Goal: Information Seeking & Learning: Check status

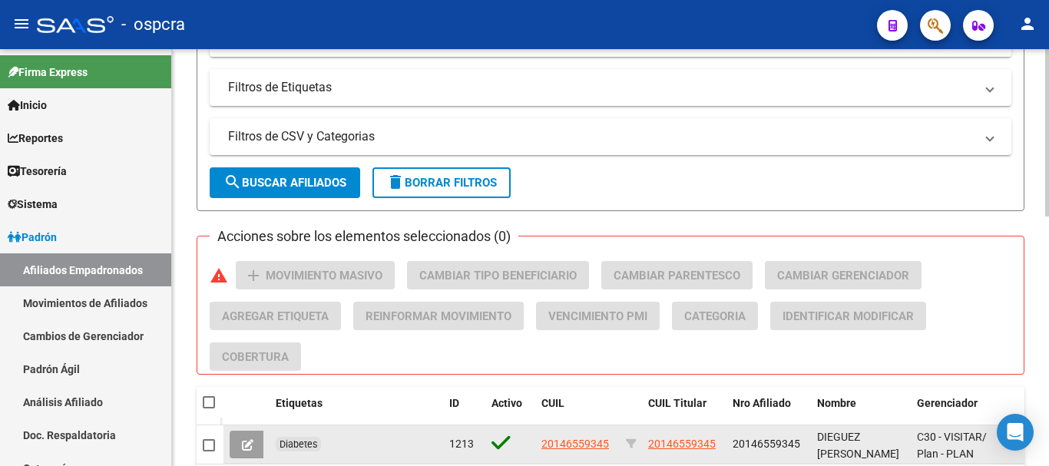
scroll to position [622, 0]
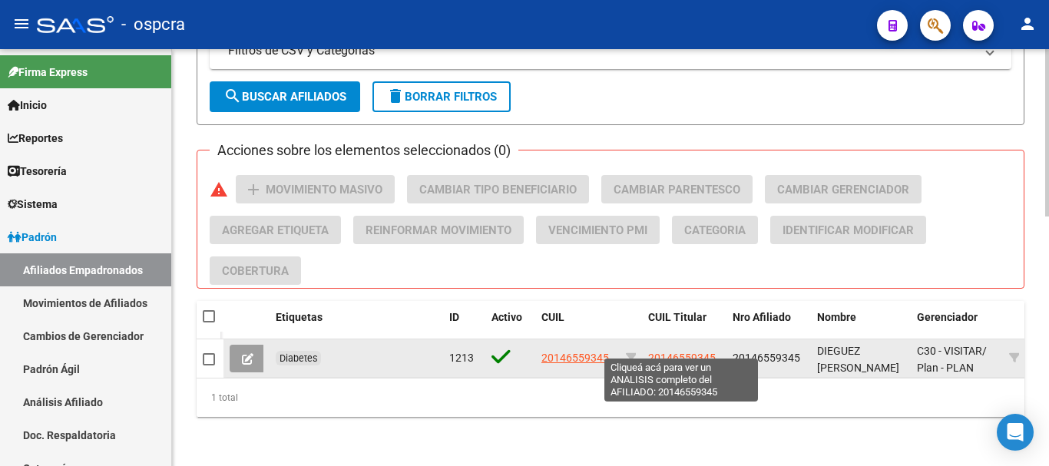
click at [682, 352] on span "20146559345" at bounding box center [682, 358] width 68 height 12
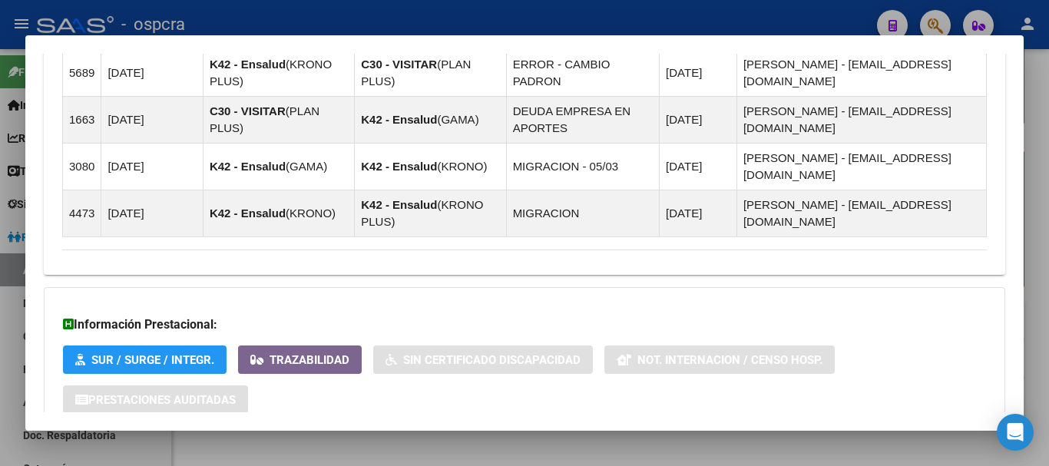
scroll to position [1063, 0]
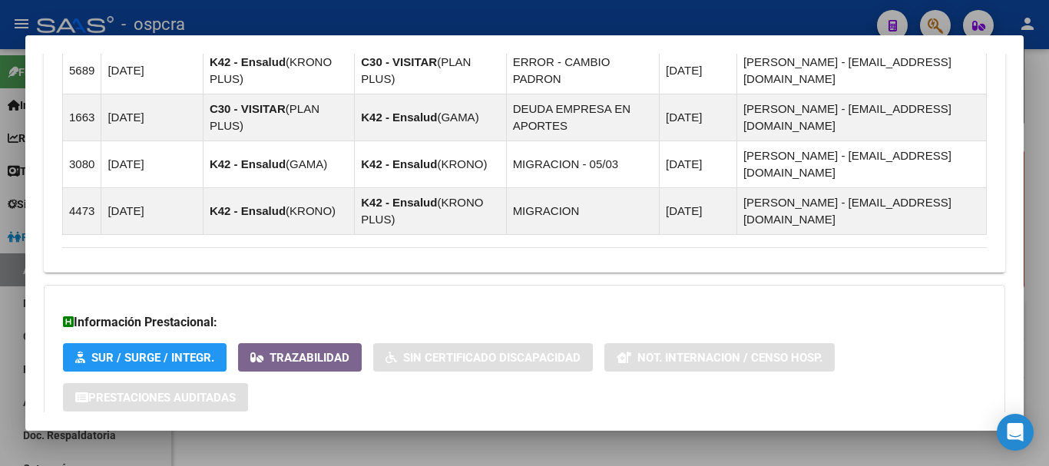
click at [329, 454] on span "Aportes y Contribuciones del Afiliado: 20146559345" at bounding box center [229, 461] width 288 height 15
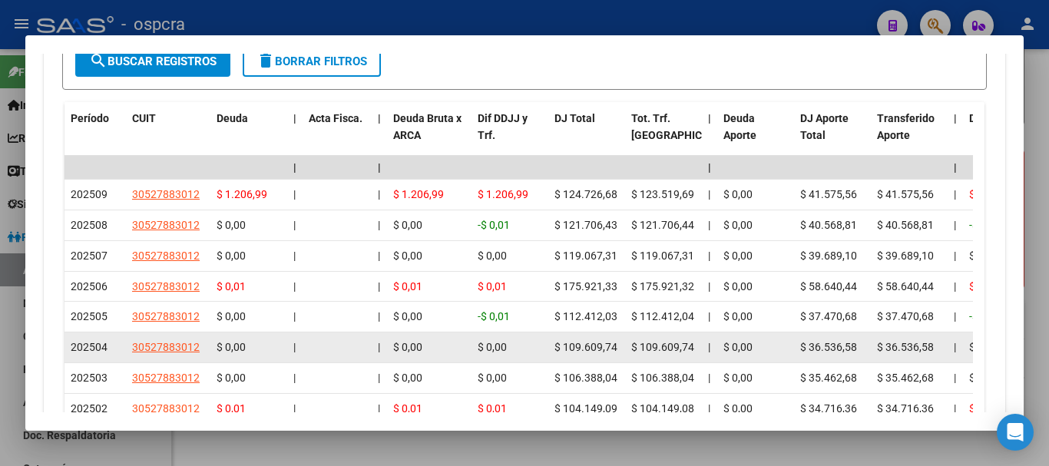
scroll to position [1691, 0]
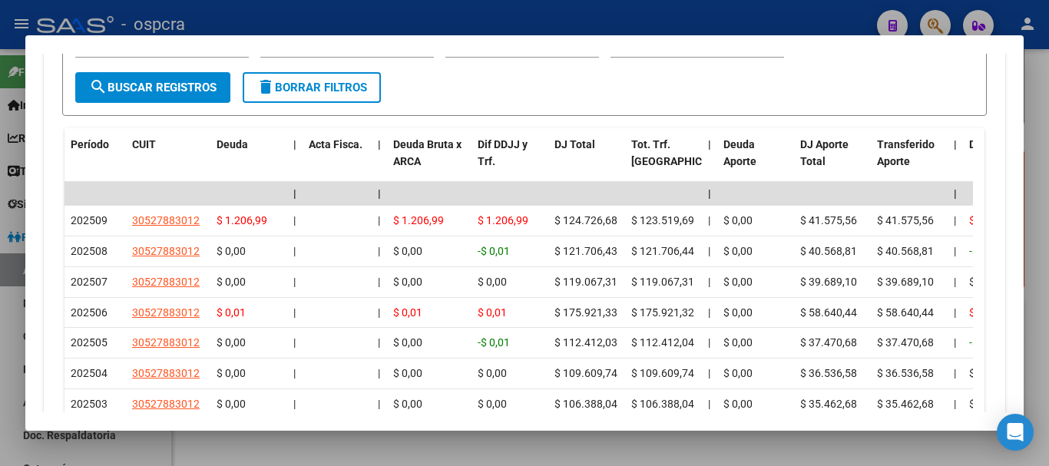
drag, startPoint x: 0, startPoint y: 187, endPoint x: 25, endPoint y: 5, distance: 182.9
click at [0, 184] on div at bounding box center [524, 233] width 1049 height 466
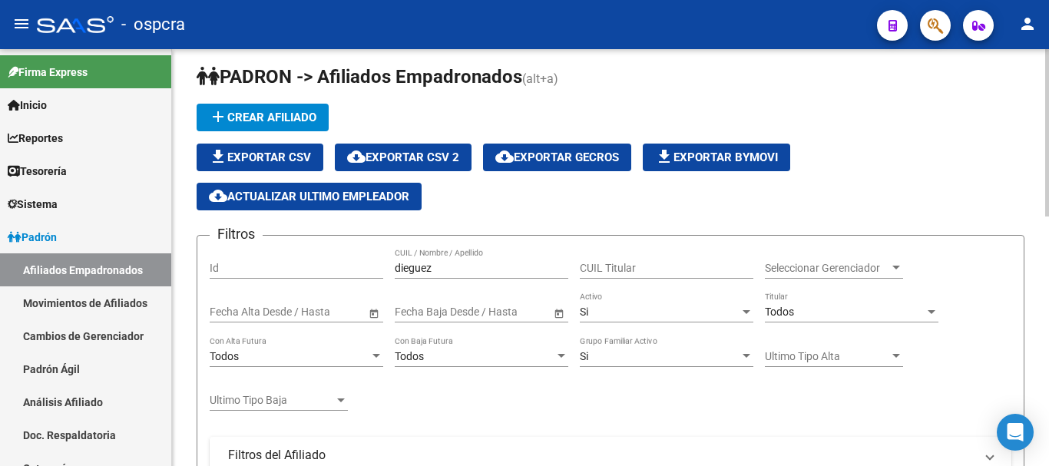
scroll to position [8, 0]
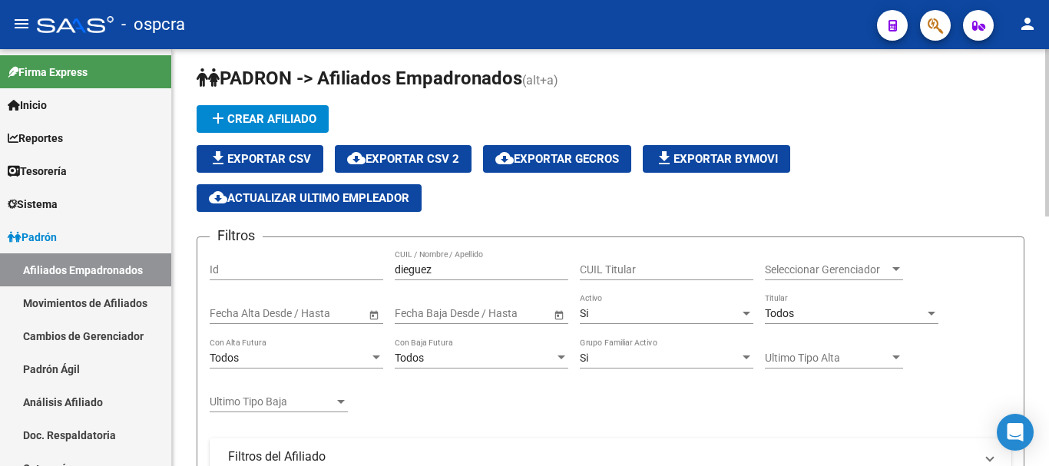
drag, startPoint x: 443, startPoint y: 269, endPoint x: 299, endPoint y: 269, distance: 144.3
click at [299, 269] on div "Filtros Id dieguez CUIL / Nombre / Apellido CUIL Titular Seleccionar Gerenciado…" at bounding box center [611, 436] width 802 height 373
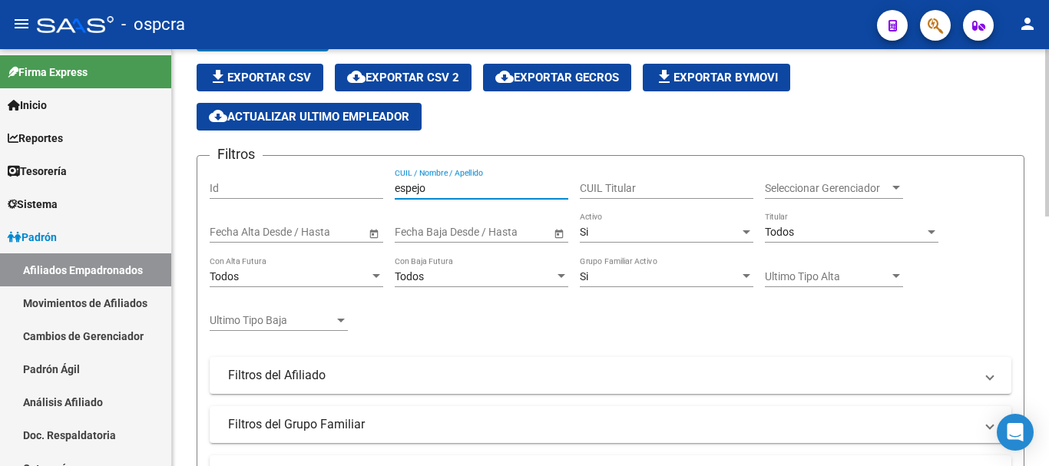
scroll to position [315, 0]
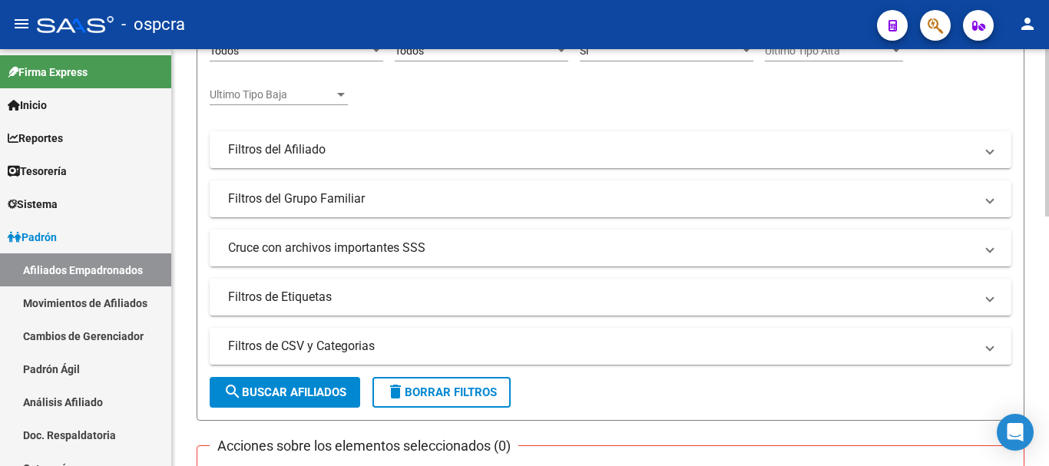
type input "espejo"
click at [325, 368] on form "Filtros Id espejo CUIL / Nombre / Apellido CUIL Titular Seleccionar Gerenciador…" at bounding box center [611, 174] width 828 height 491
click at [325, 387] on span "search Buscar Afiliados" at bounding box center [284, 392] width 123 height 14
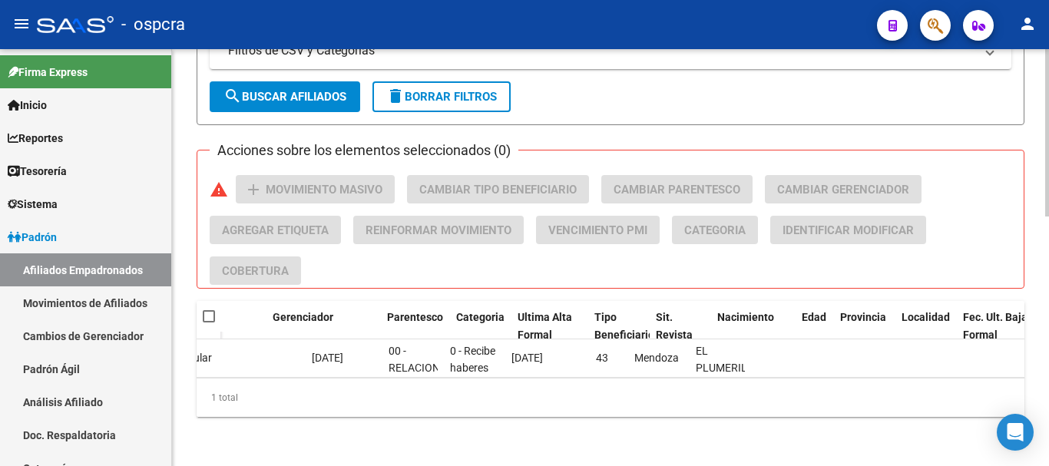
scroll to position [0, 0]
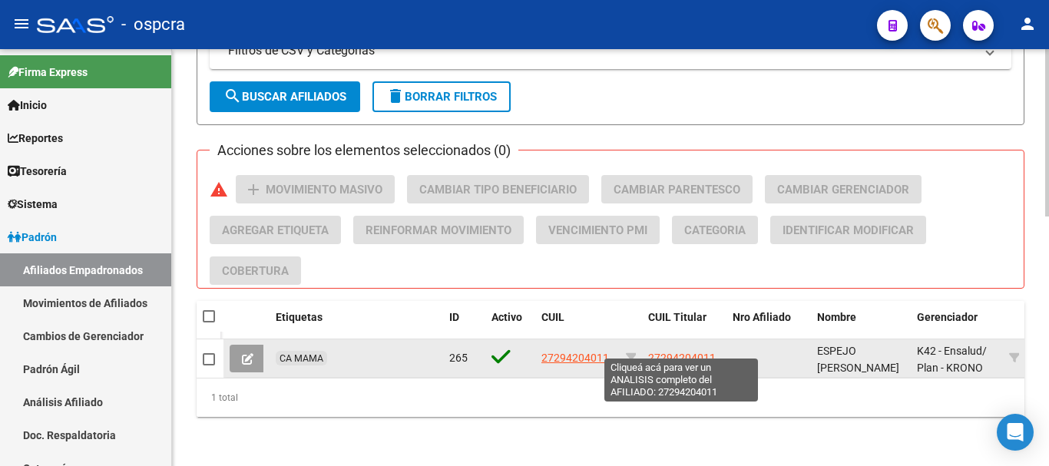
click at [655, 352] on span "27294204011" at bounding box center [682, 358] width 68 height 12
type textarea "27294204011"
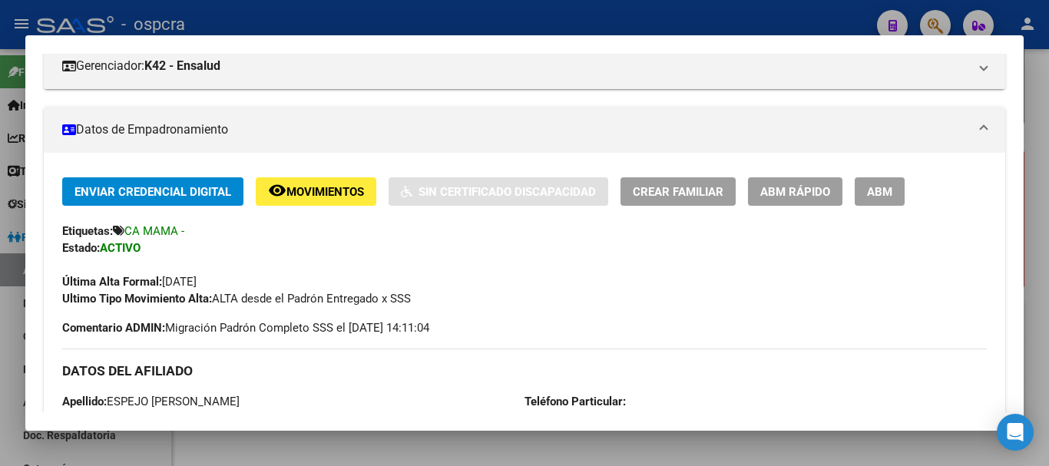
scroll to position [230, 0]
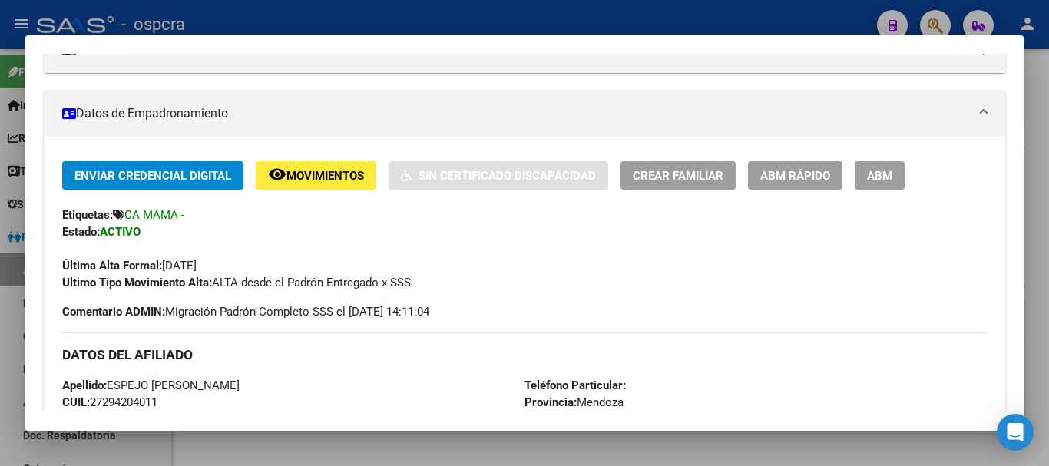
click at [0, 203] on div at bounding box center [524, 233] width 1049 height 466
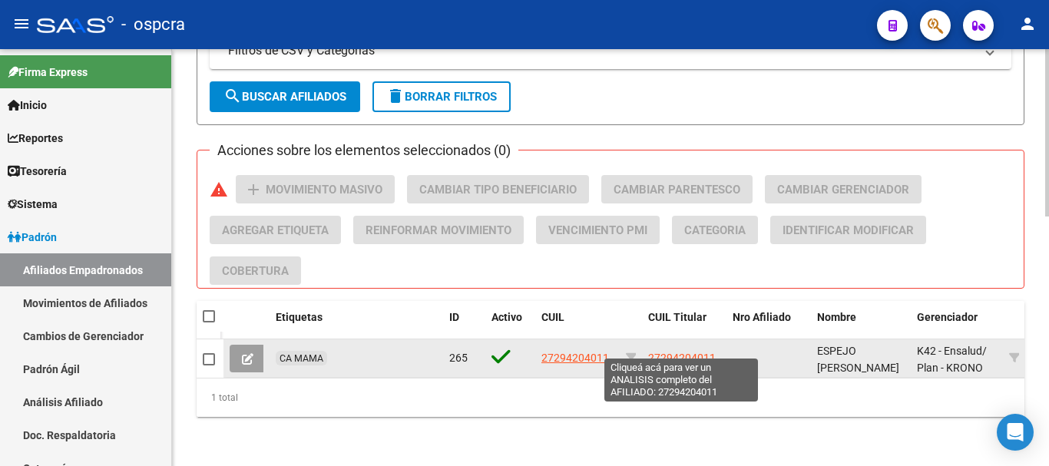
click at [695, 352] on span "27294204011" at bounding box center [682, 358] width 68 height 12
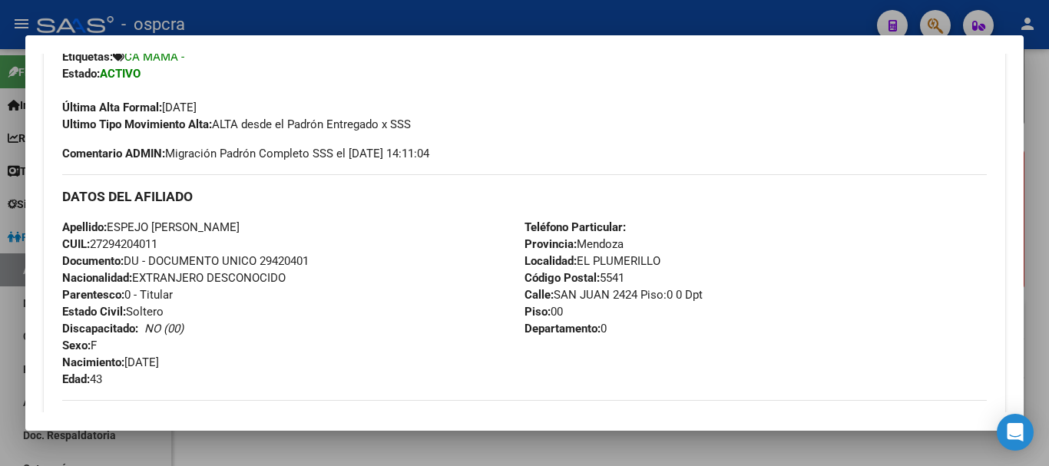
scroll to position [619, 0]
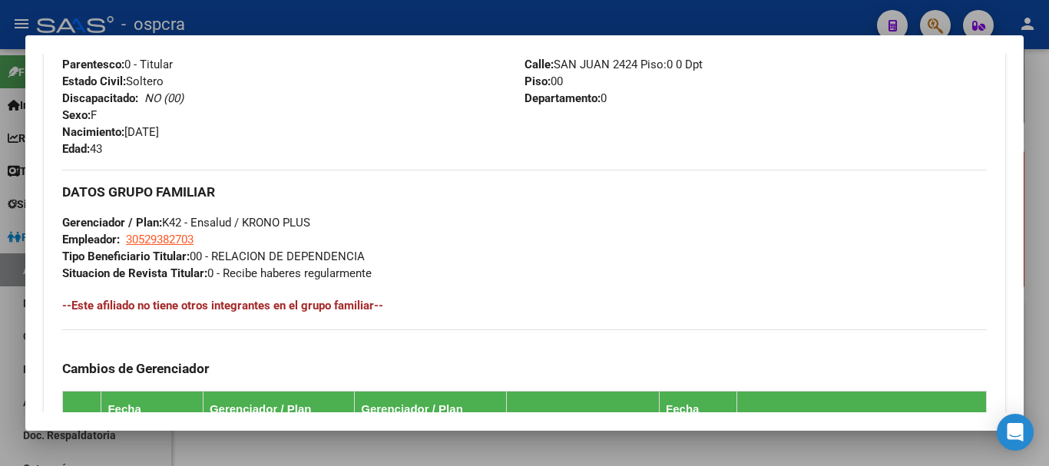
click at [0, 226] on div at bounding box center [524, 233] width 1049 height 466
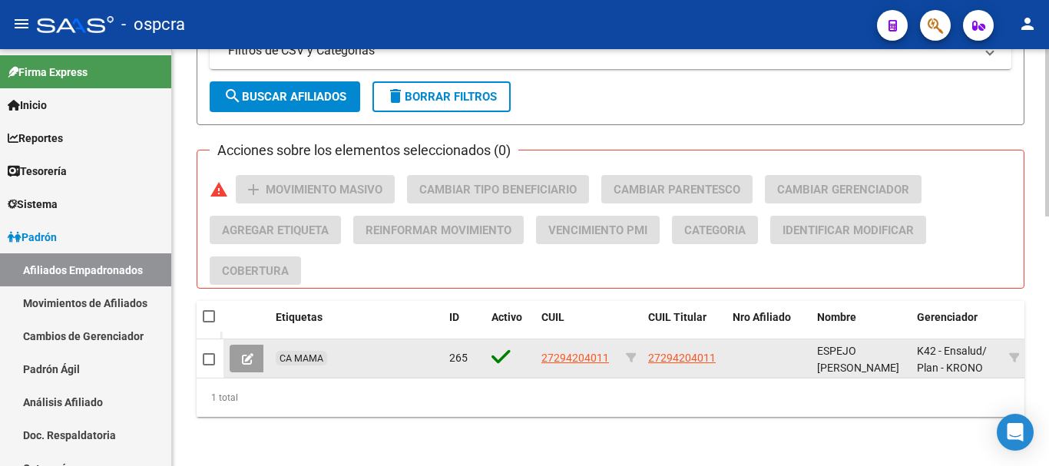
click at [239, 349] on button at bounding box center [248, 359] width 36 height 28
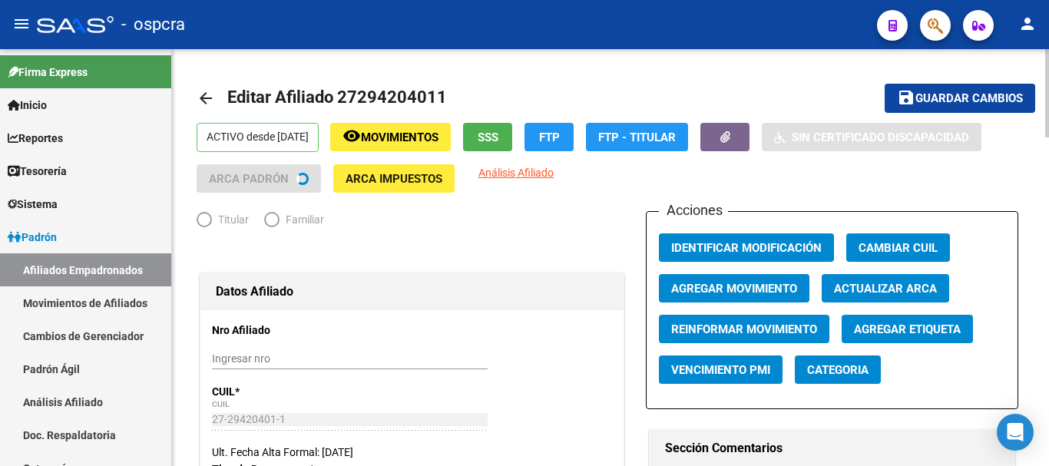
radio input "true"
type input "30-52938270-3"
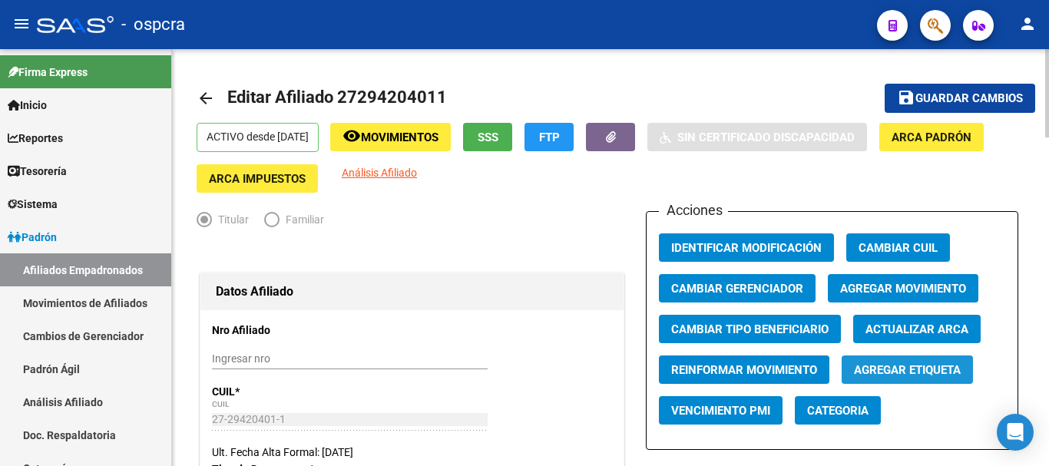
click at [895, 357] on button "Agregar Etiqueta" at bounding box center [906, 369] width 131 height 28
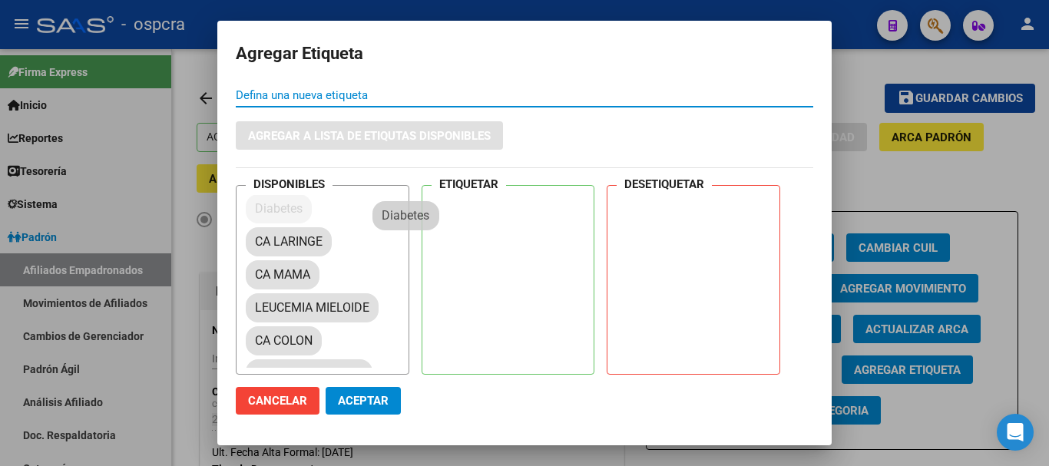
drag, startPoint x: 263, startPoint y: 209, endPoint x: 517, endPoint y: 233, distance: 254.6
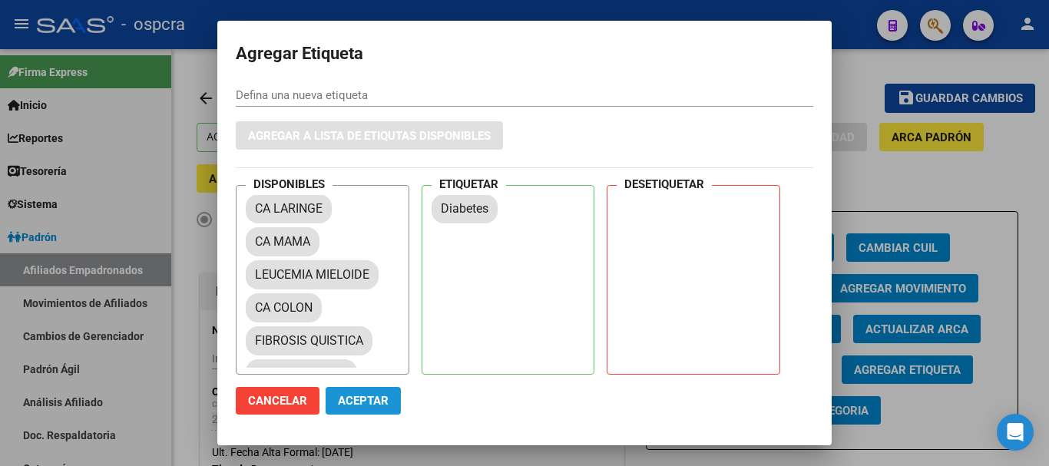
click at [379, 396] on span "Aceptar" at bounding box center [363, 401] width 51 height 14
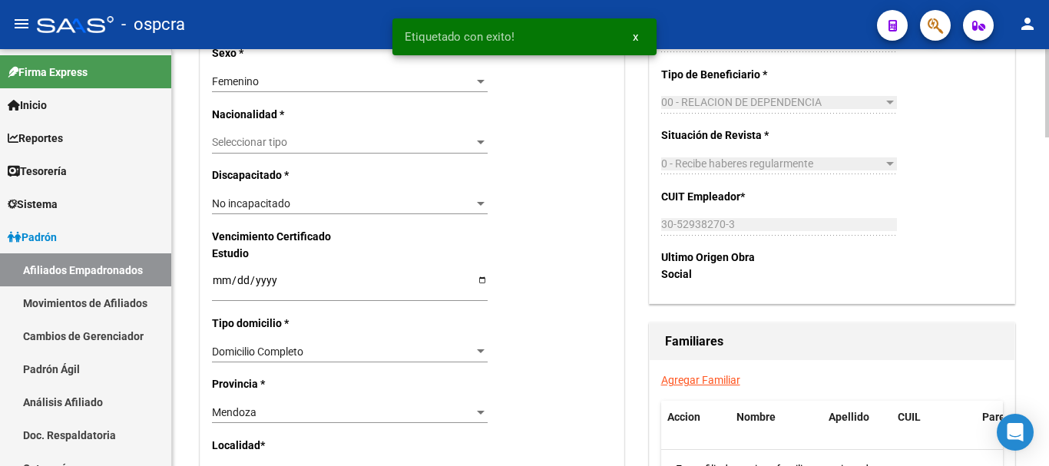
scroll to position [1075, 0]
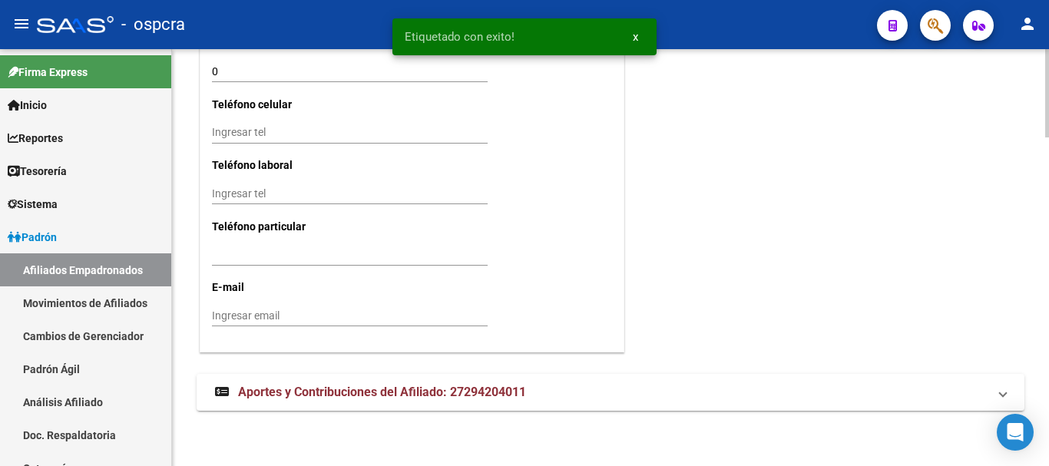
click at [1048, 396] on div at bounding box center [1047, 422] width 4 height 88
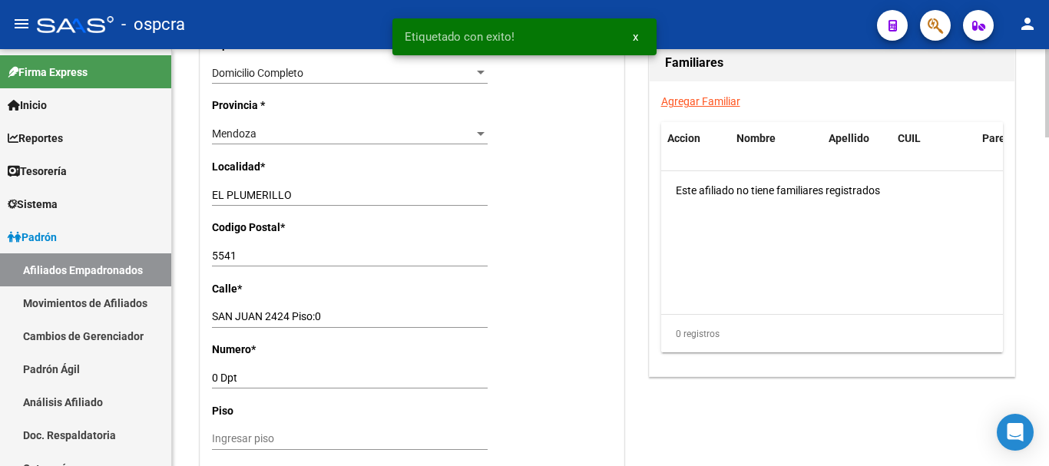
click at [1048, 311] on div at bounding box center [1047, 332] width 4 height 88
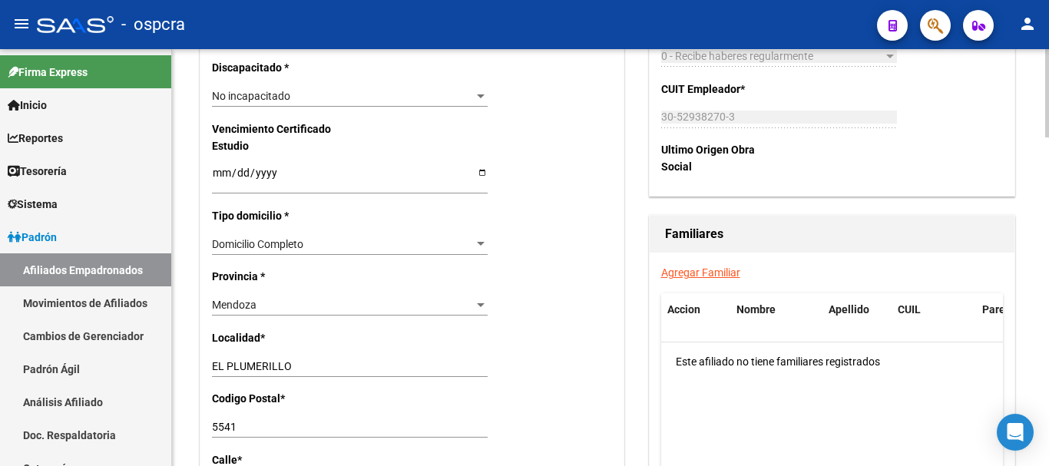
click at [1048, 275] on div at bounding box center [1047, 296] width 4 height 88
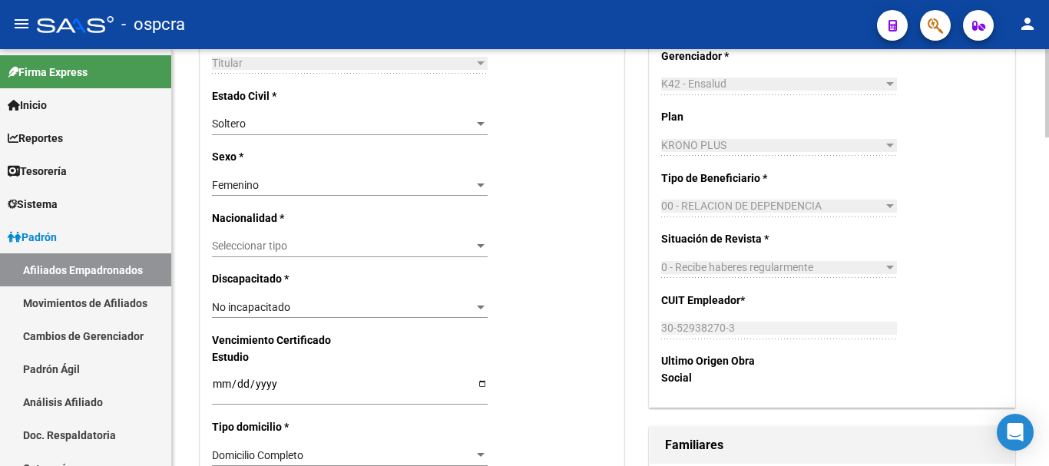
scroll to position [1559, 0]
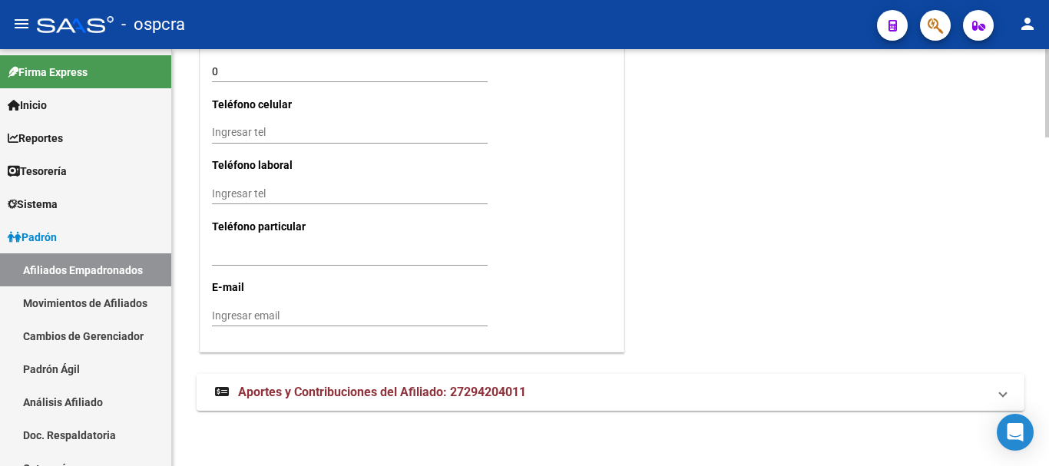
click at [1023, 465] on html "menu - ospcra person Firma Express Inicio Calendario SSS Instructivos Contacto …" at bounding box center [524, 233] width 1049 height 466
click at [657, 405] on mat-expansion-panel-header "Aportes y Contribuciones del Afiliado: 27294204011" at bounding box center [611, 392] width 828 height 37
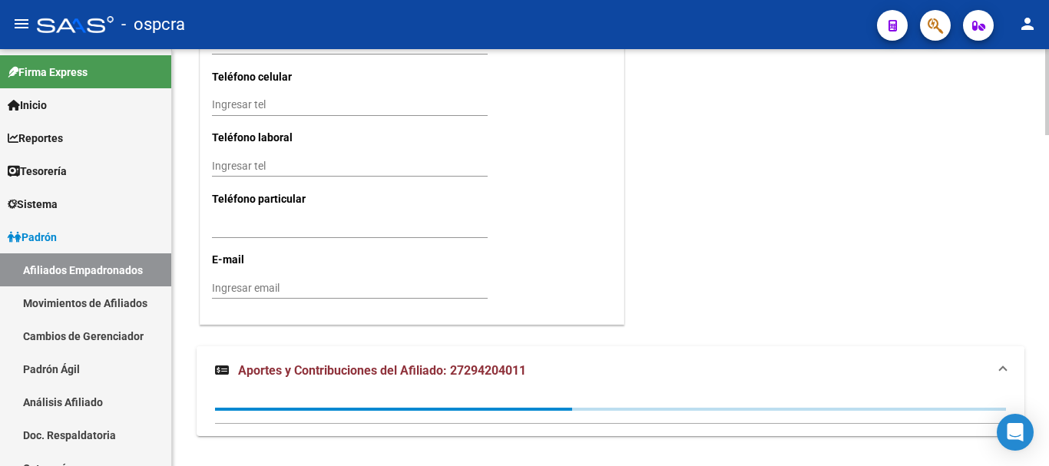
scroll to position [1612, 0]
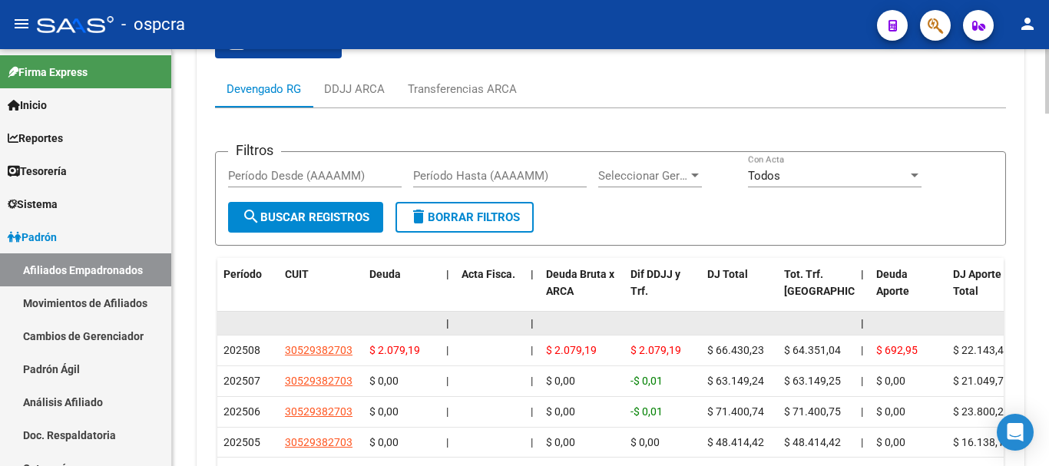
scroll to position [1996, 0]
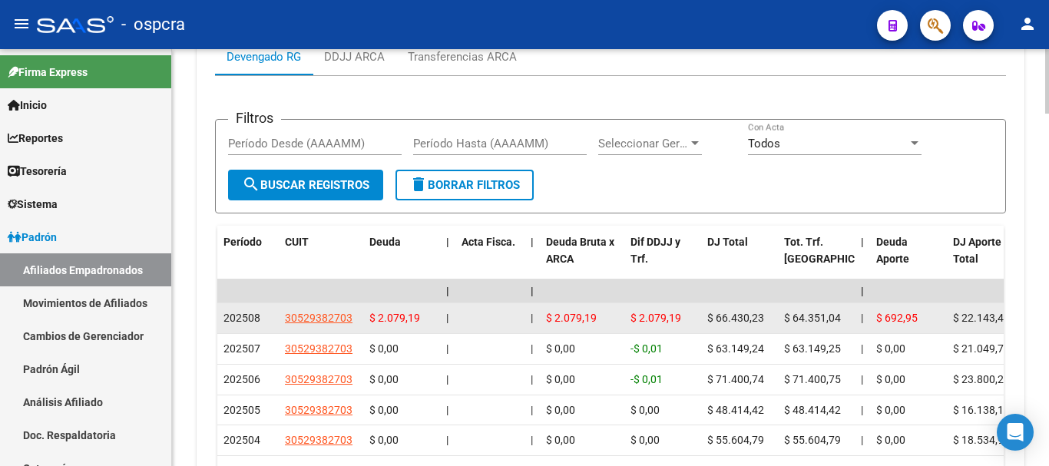
drag, startPoint x: 224, startPoint y: 321, endPoint x: 265, endPoint y: 319, distance: 40.7
click at [265, 319] on div "202508" at bounding box center [247, 318] width 49 height 18
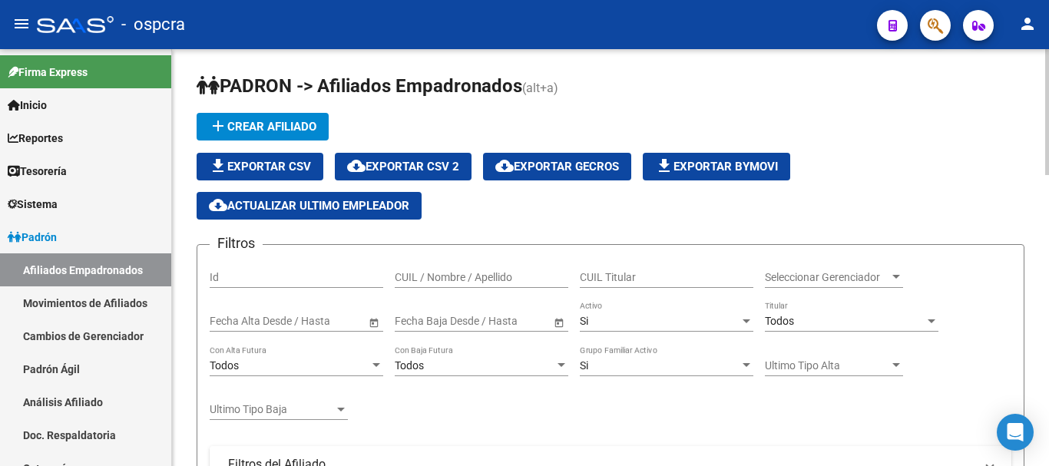
click at [438, 273] on input "CUIL / Nombre / Apellido" at bounding box center [482, 277] width 174 height 13
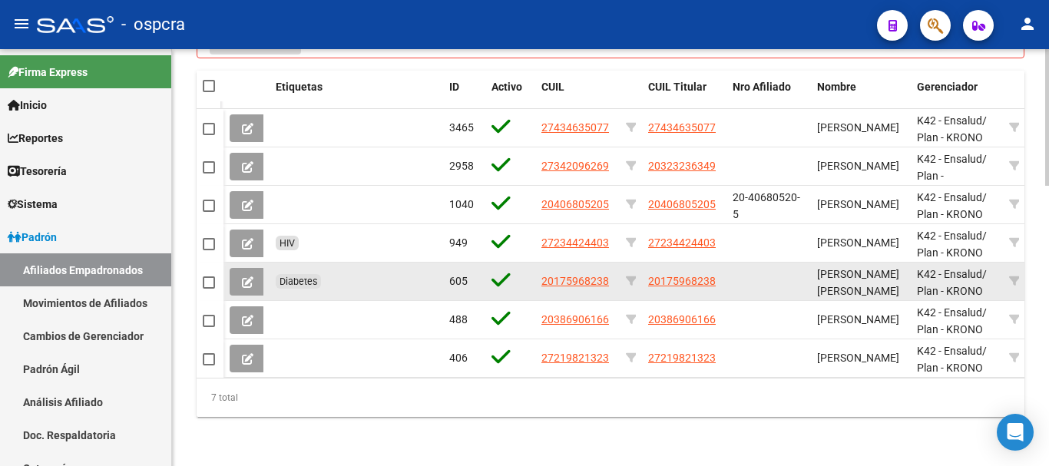
scroll to position [845, 0]
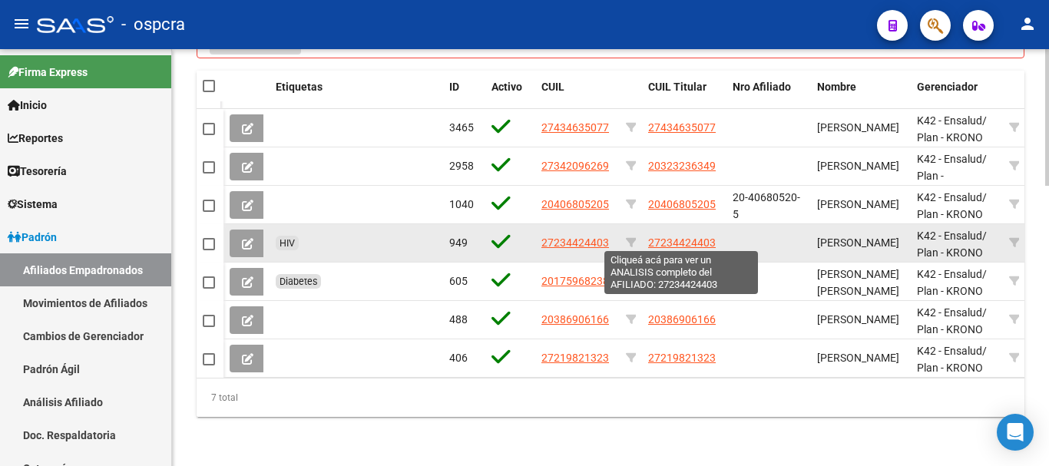
type input "FARIAS"
click at [707, 242] on span "27234424403" at bounding box center [682, 242] width 68 height 12
type textarea "27234424403"
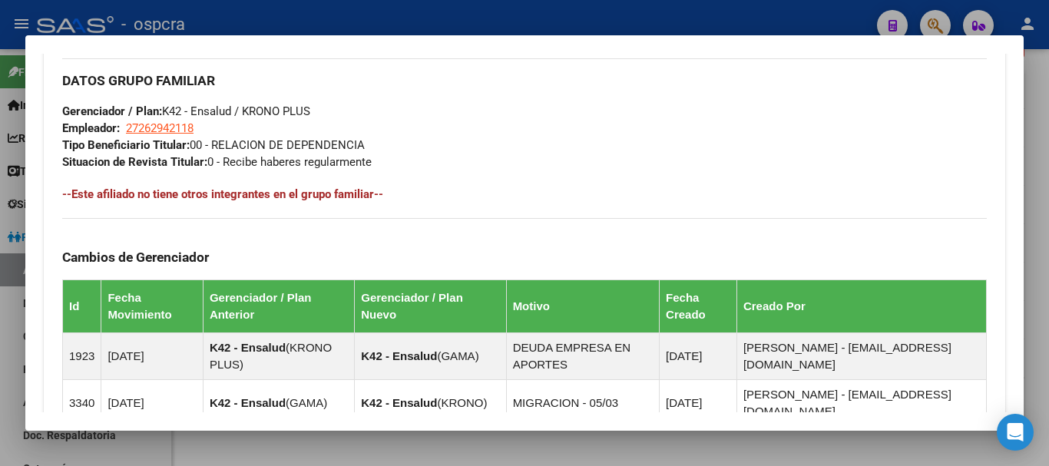
scroll to position [1033, 0]
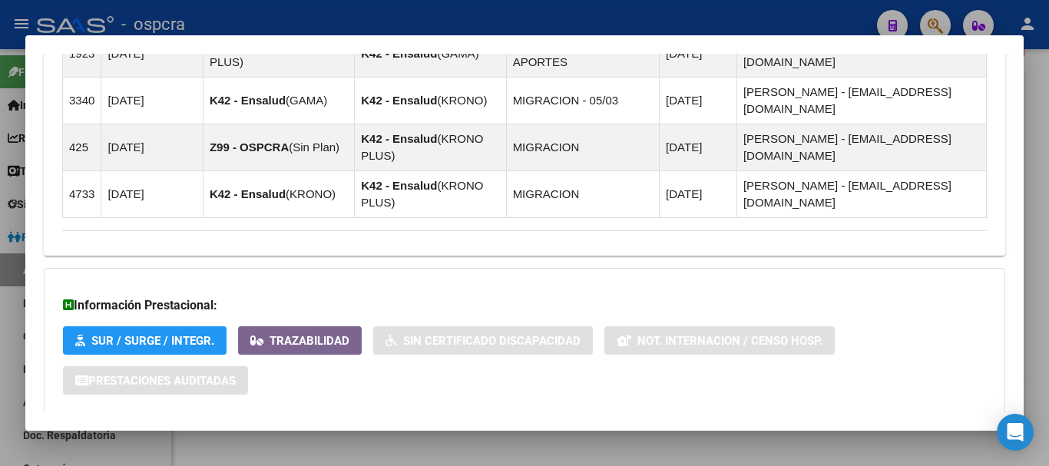
click at [665, 435] on mat-panel-title "Aportes y Contribuciones del Afiliado: 27234424403" at bounding box center [515, 444] width 906 height 18
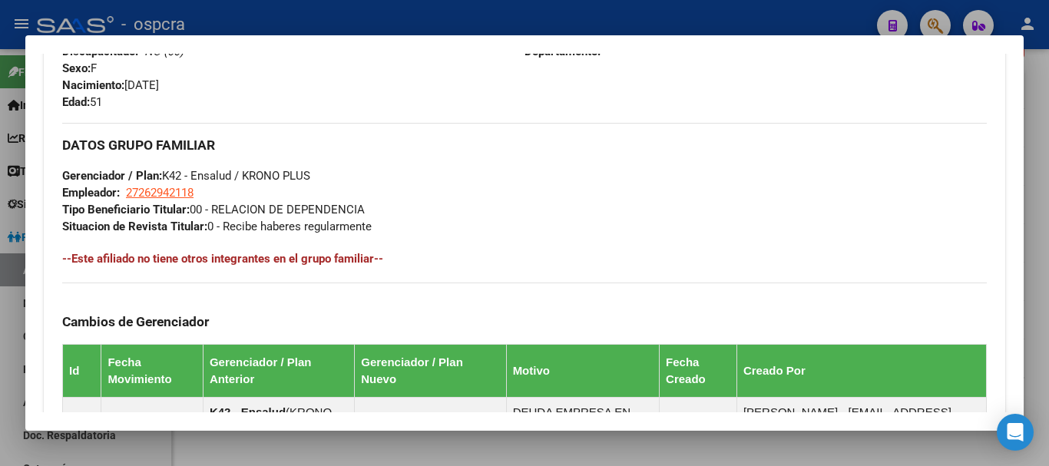
scroll to position [516, 0]
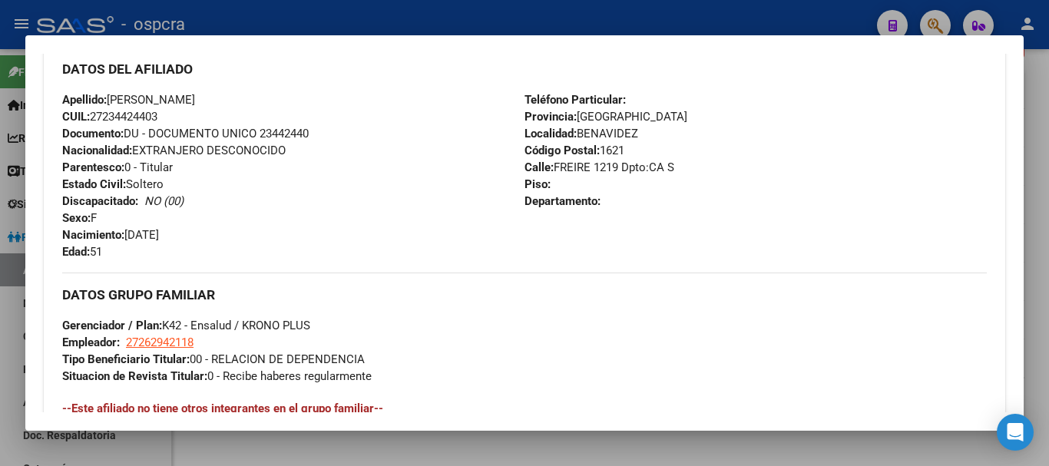
click at [0, 324] on div at bounding box center [524, 233] width 1049 height 466
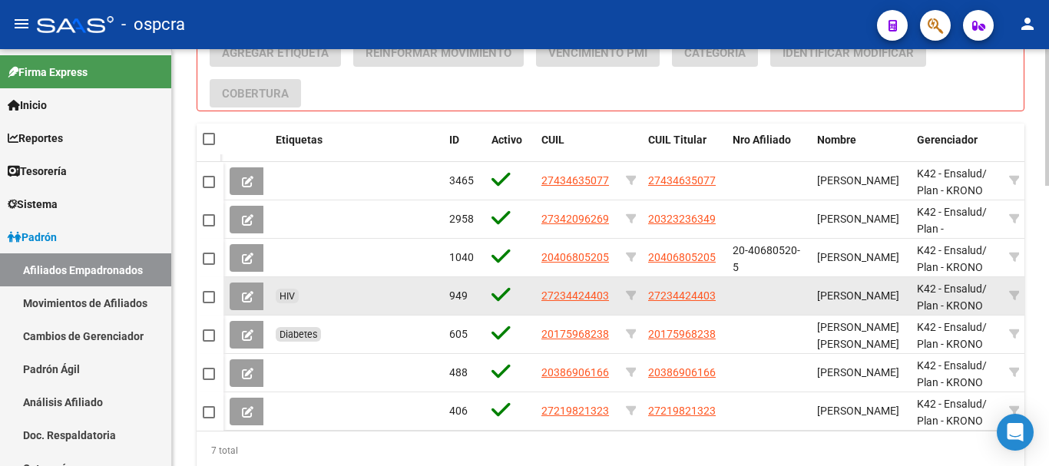
scroll to position [161, 0]
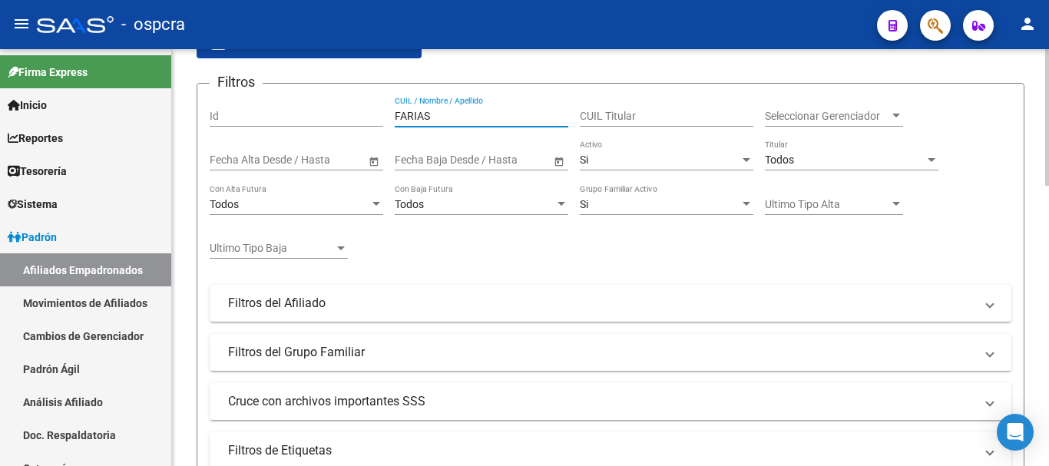
drag, startPoint x: 451, startPoint y: 116, endPoint x: 281, endPoint y: 107, distance: 169.9
click at [281, 108] on div "Filtros Id FARIAS CUIL / Nombre / Apellido CUIL Titular Seleccionar Gerenciador…" at bounding box center [611, 282] width 802 height 373
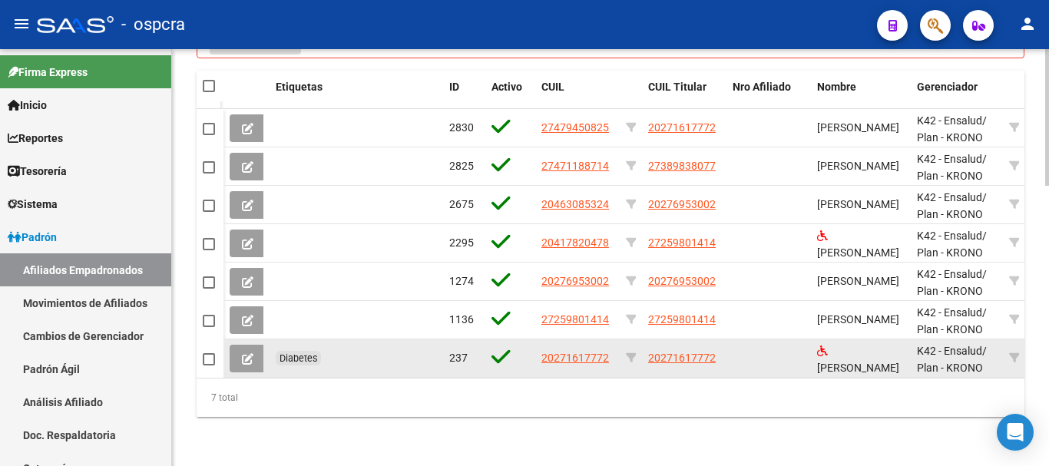
type input "heredia"
click at [246, 353] on icon at bounding box center [248, 359] width 12 height 12
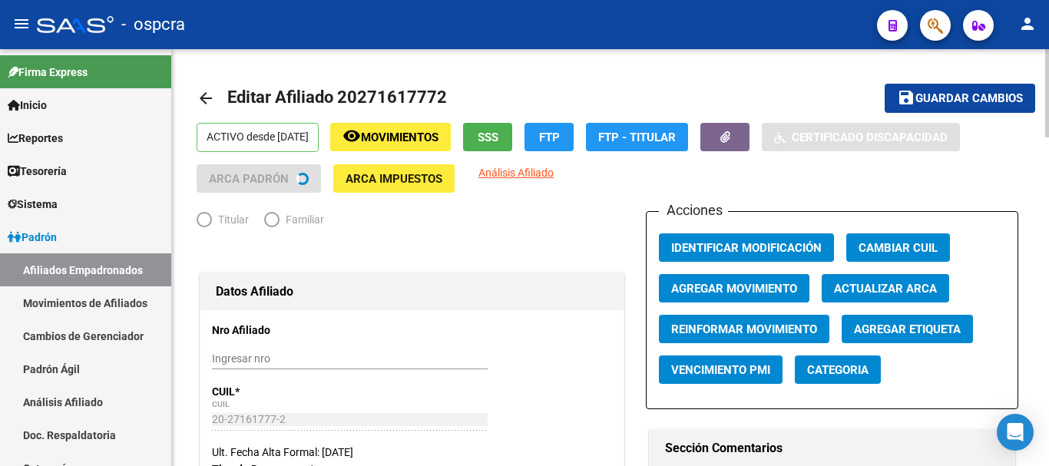
radio input "true"
type input "30-71180093-6"
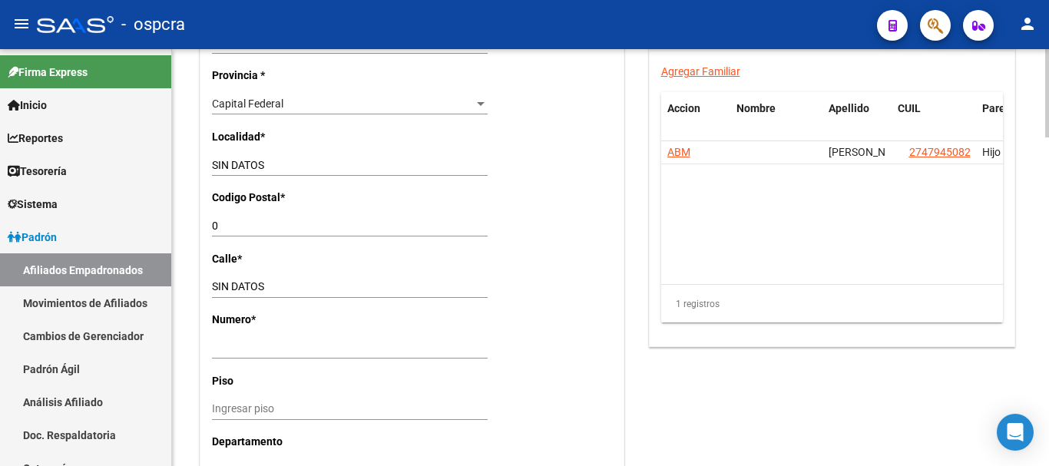
scroll to position [1559, 0]
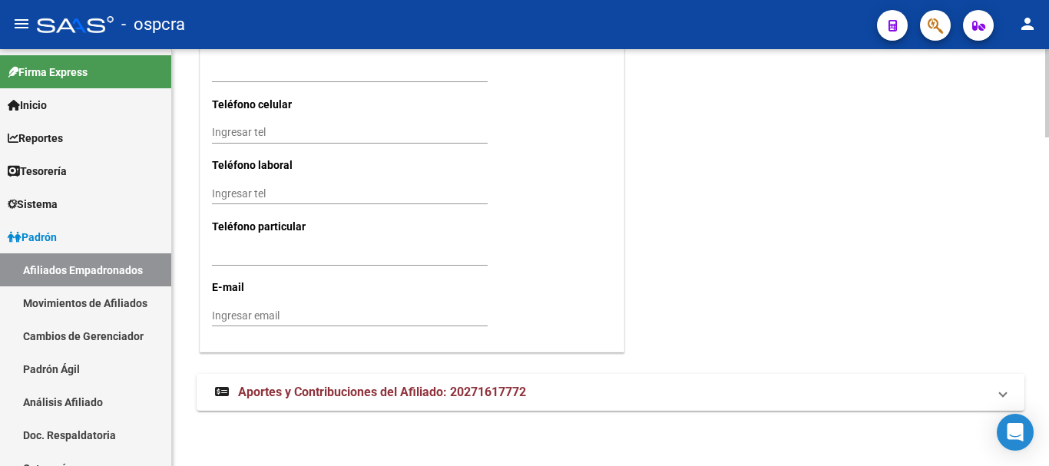
click at [1029, 448] on body "menu - ospcra person Firma Express Inicio Calendario SSS Instructivos Contacto …" at bounding box center [524, 233] width 1049 height 466
click at [656, 398] on mat-panel-title "Aportes y Contribuciones del Afiliado: 20271617772" at bounding box center [601, 392] width 772 height 17
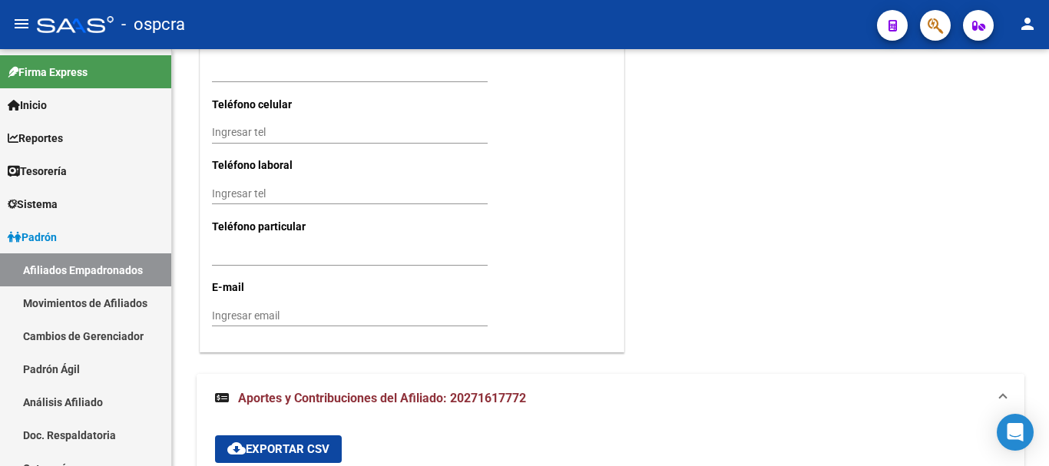
click at [1048, 322] on div at bounding box center [1047, 324] width 4 height 64
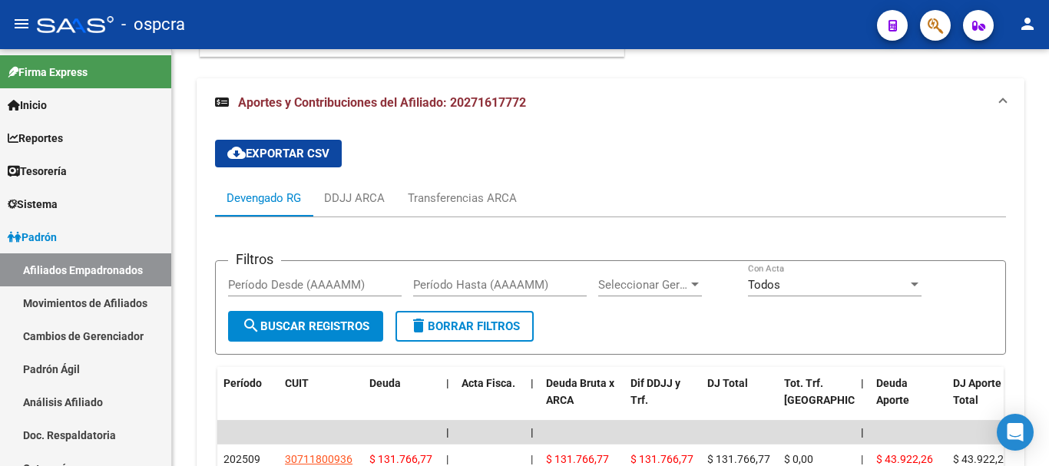
click at [1048, 372] on div at bounding box center [1047, 370] width 4 height 64
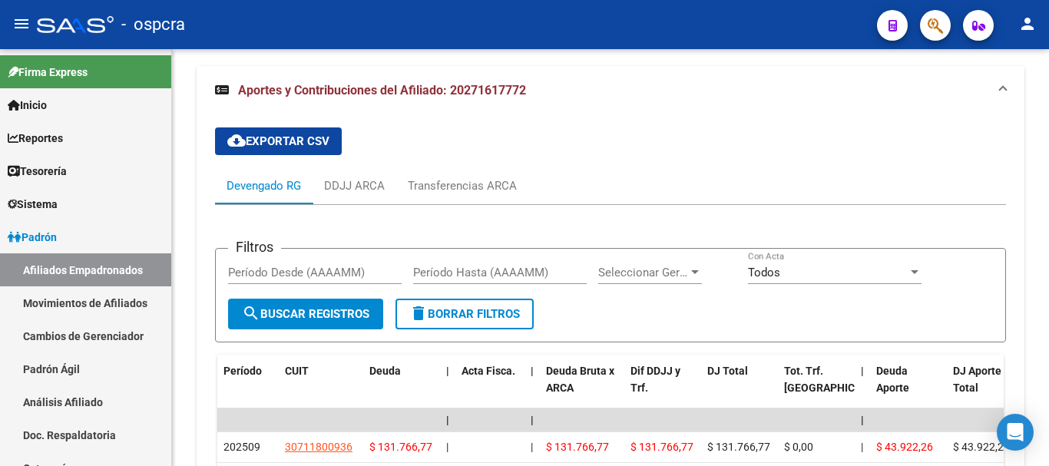
click at [1048, 383] on div at bounding box center [1047, 372] width 4 height 64
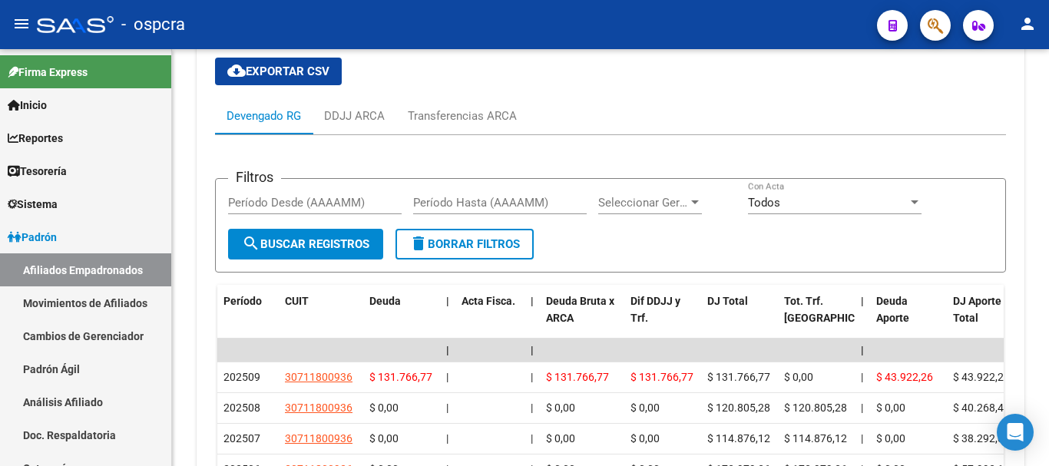
click at [1048, 415] on div at bounding box center [1047, 383] width 4 height 64
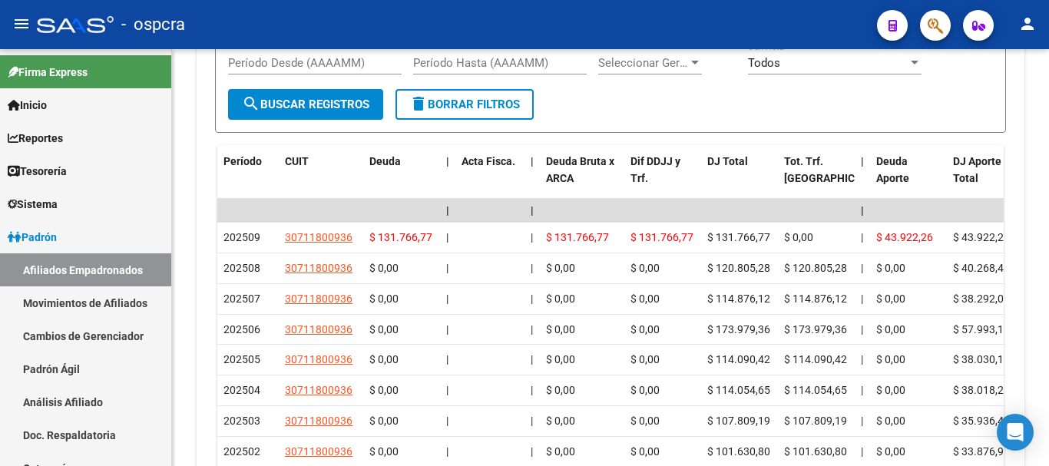
click at [1048, 434] on div at bounding box center [1047, 404] width 4 height 64
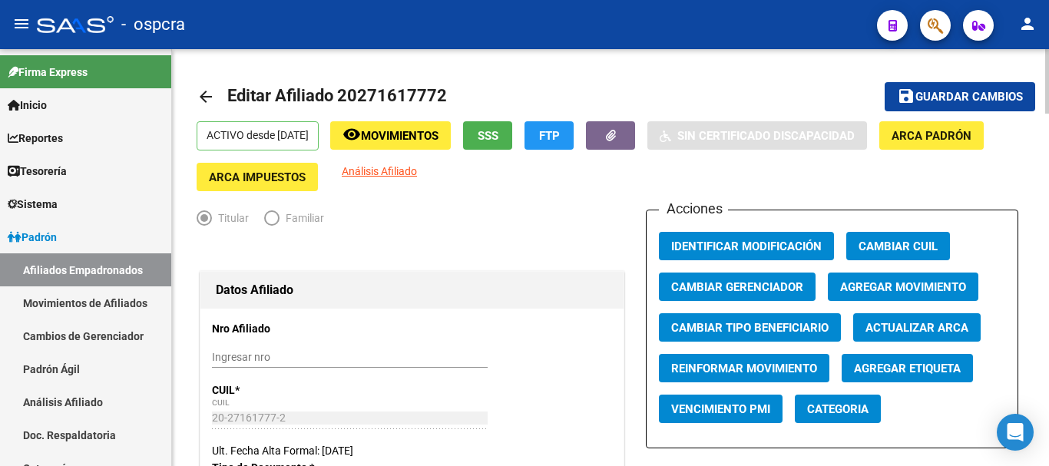
scroll to position [0, 0]
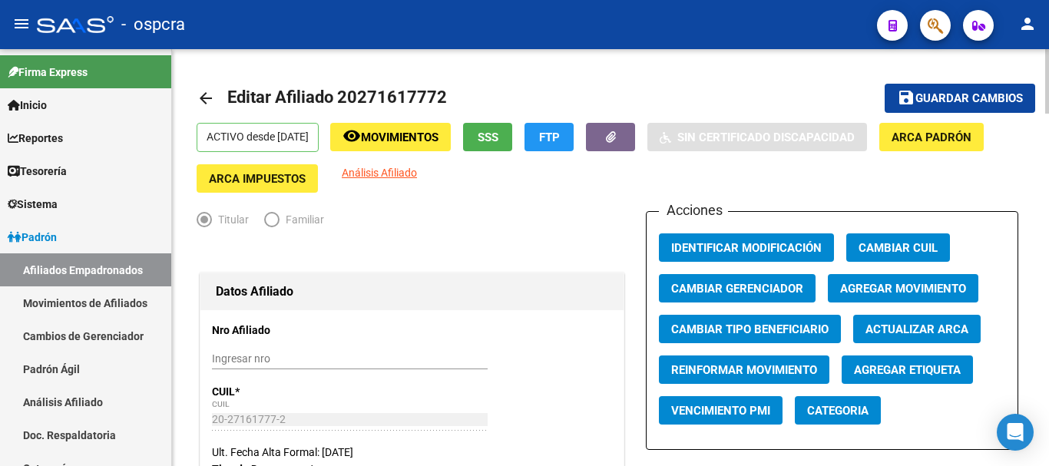
click at [210, 91] on mat-icon "arrow_back" at bounding box center [206, 98] width 18 height 18
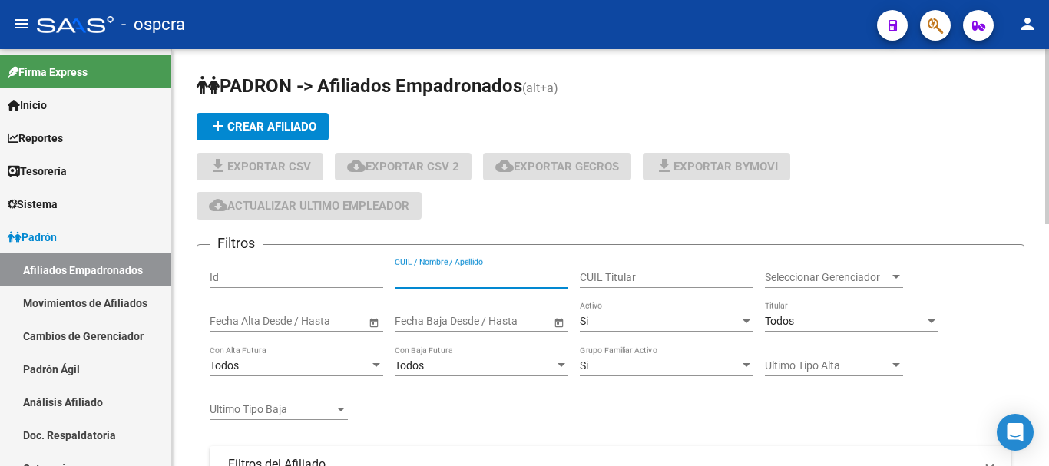
click at [467, 278] on input "CUIL / Nombre / Apellido" at bounding box center [482, 277] width 174 height 13
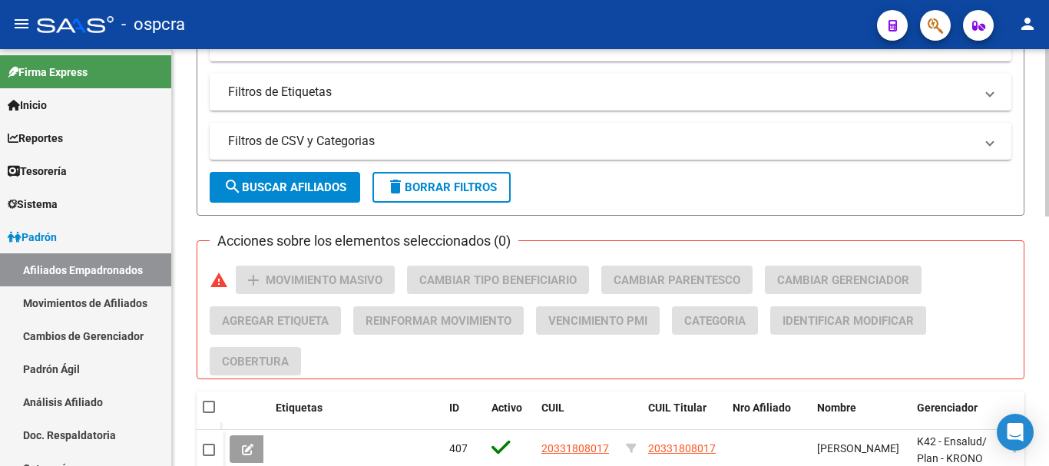
scroll to position [622, 0]
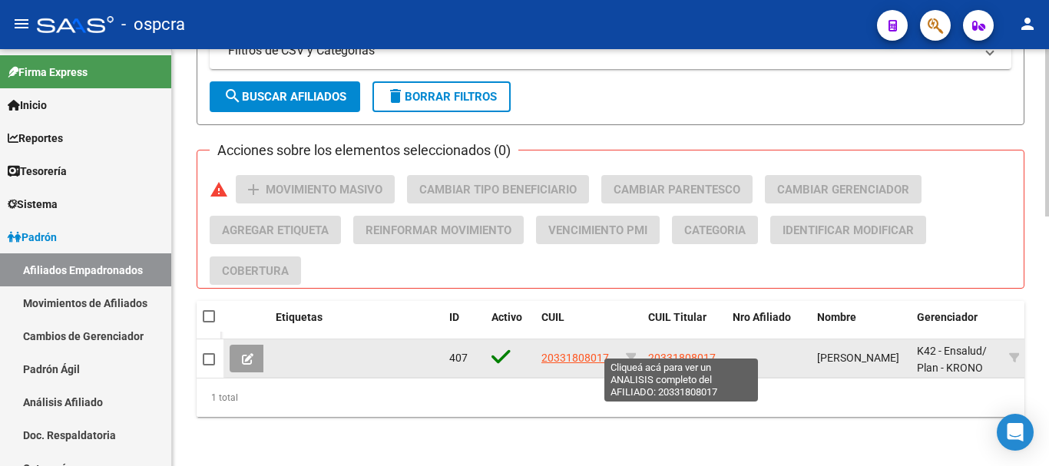
type input "leanza"
click at [667, 352] on span "20331808017" at bounding box center [682, 358] width 68 height 12
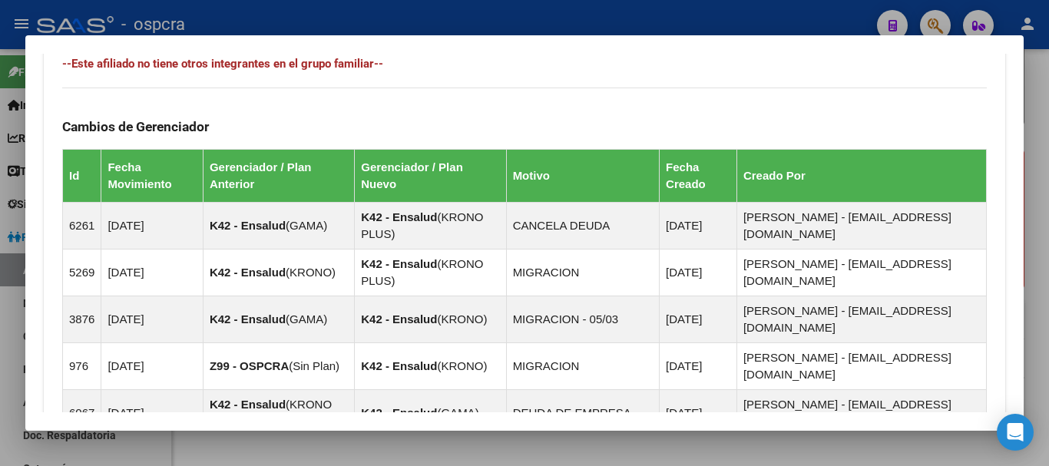
scroll to position [1093, 0]
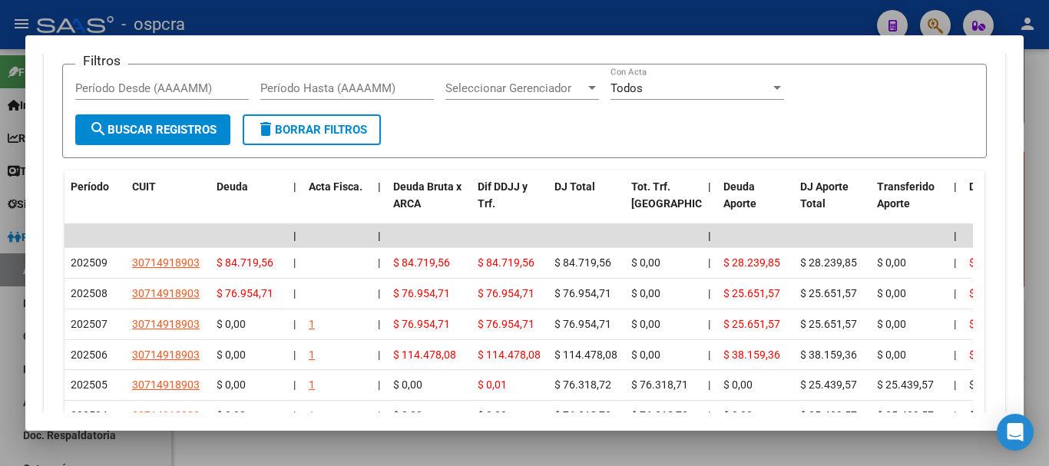
scroll to position [1707, 0]
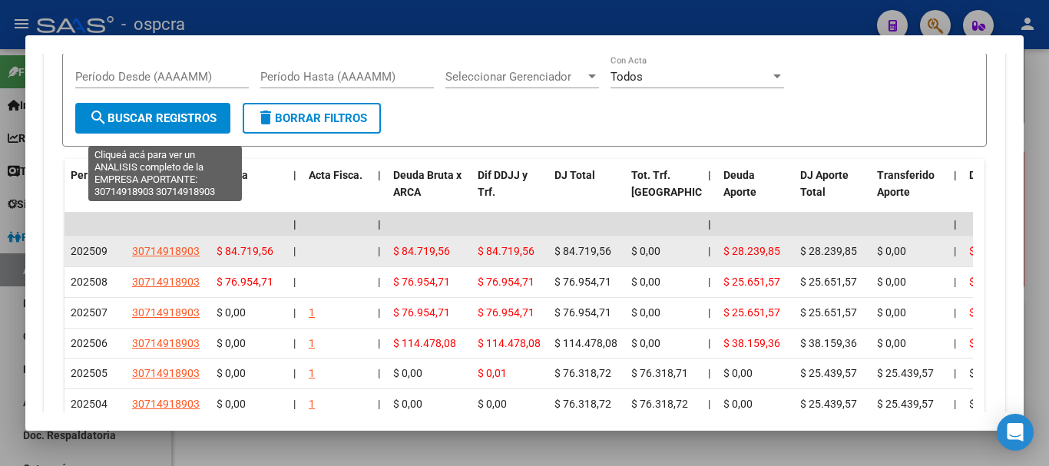
click at [179, 245] on span "30714918903" at bounding box center [166, 251] width 68 height 12
type textarea "30714918903"
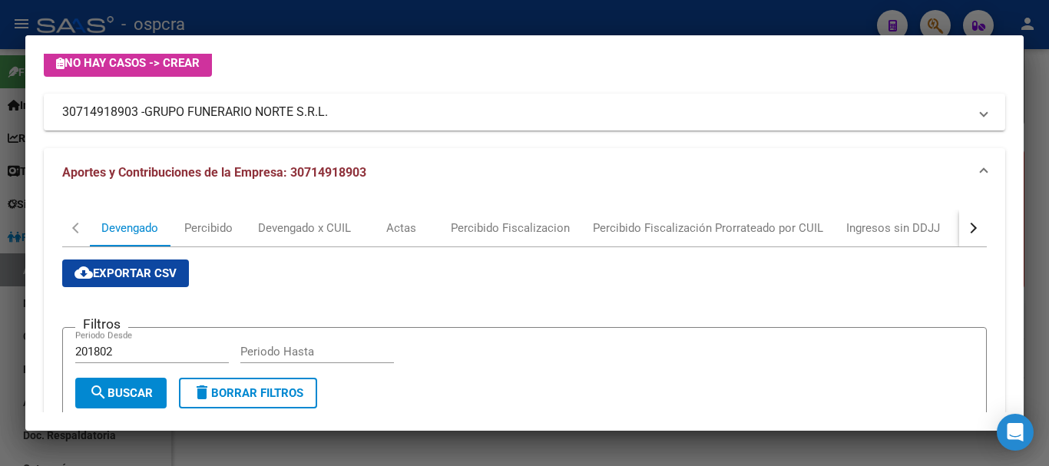
scroll to position [0, 0]
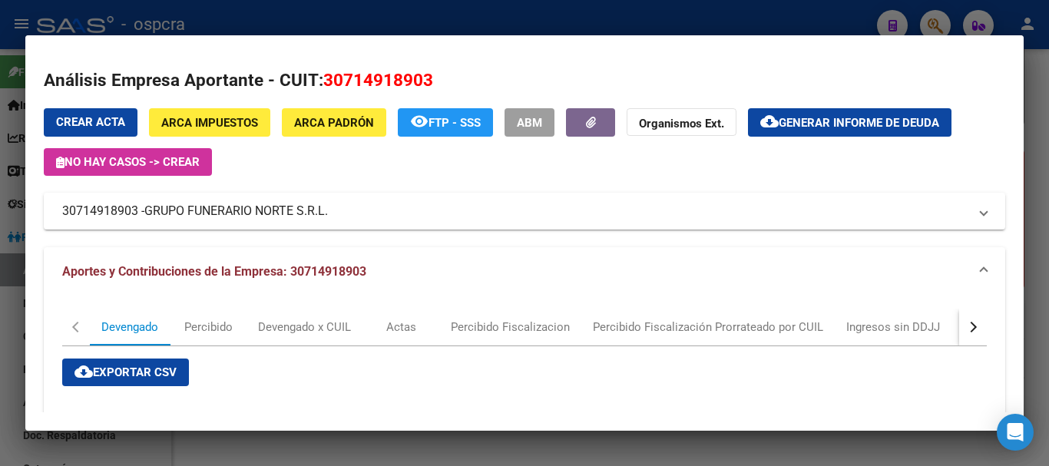
click at [0, 127] on div at bounding box center [524, 233] width 1049 height 466
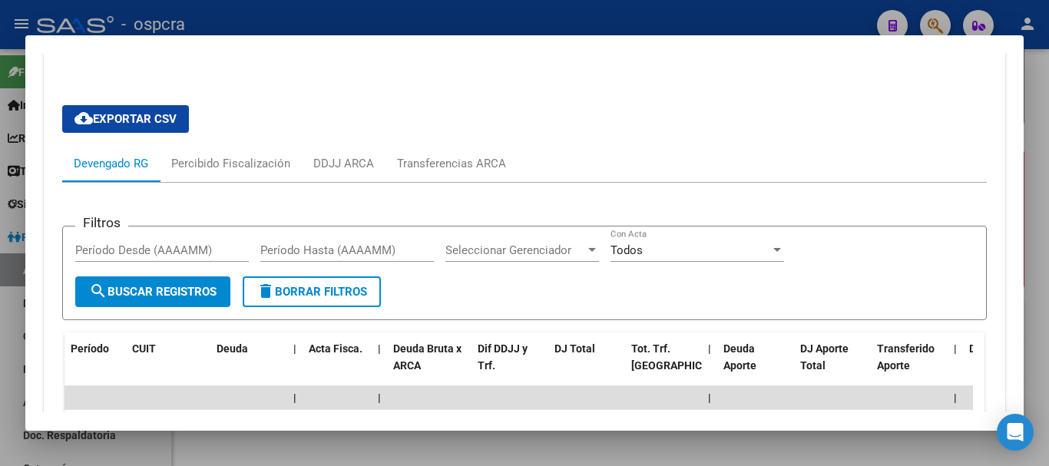
scroll to position [1323, 0]
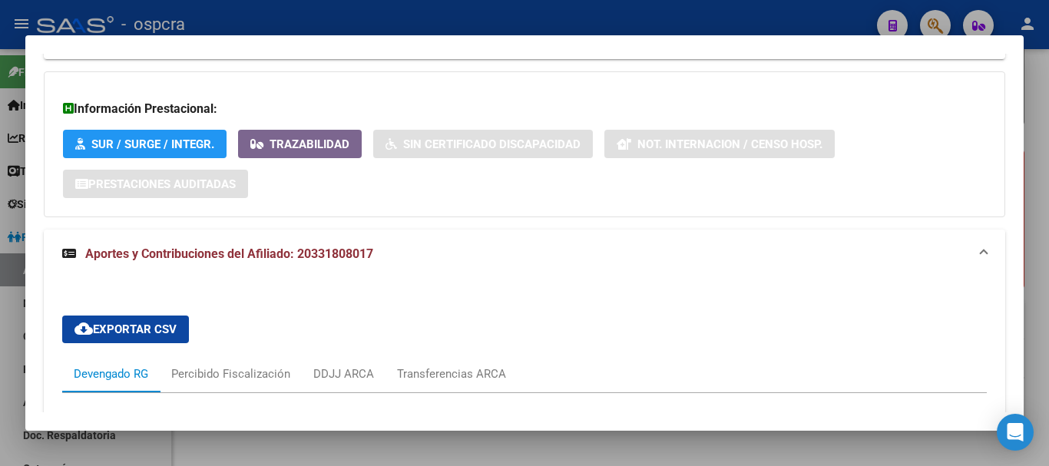
click at [0, 233] on div at bounding box center [524, 233] width 1049 height 466
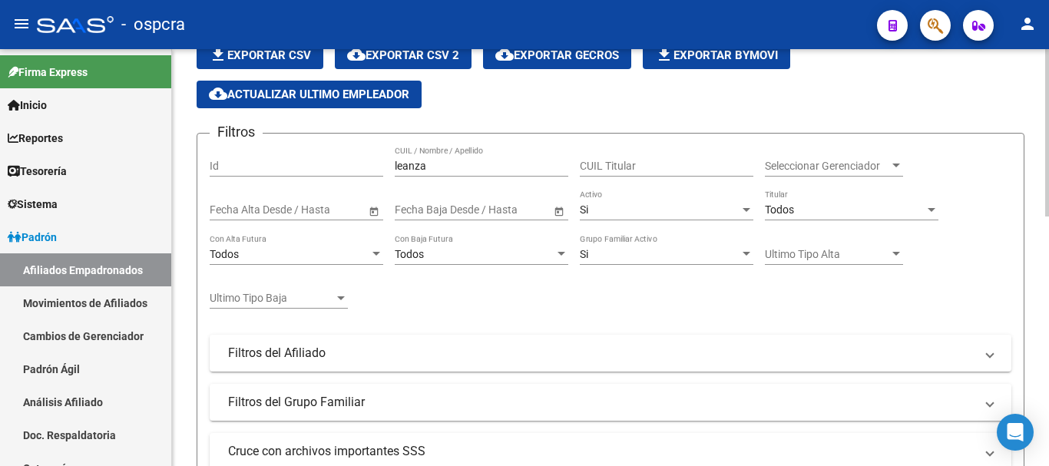
scroll to position [0, 0]
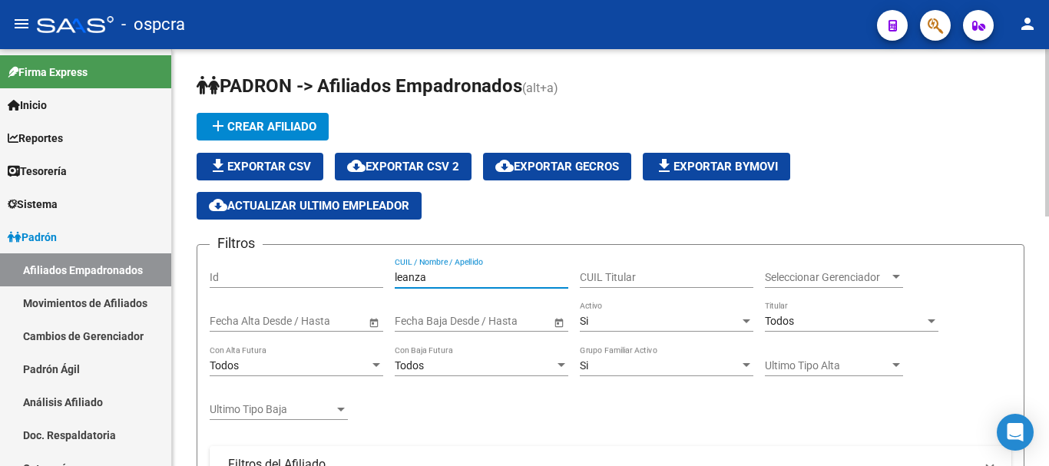
drag, startPoint x: 458, startPoint y: 278, endPoint x: 286, endPoint y: 278, distance: 172.0
click at [286, 278] on div "Filtros Id leanza CUIL / Nombre / Apellido CUIL Titular Seleccionar Gerenciador…" at bounding box center [611, 443] width 802 height 373
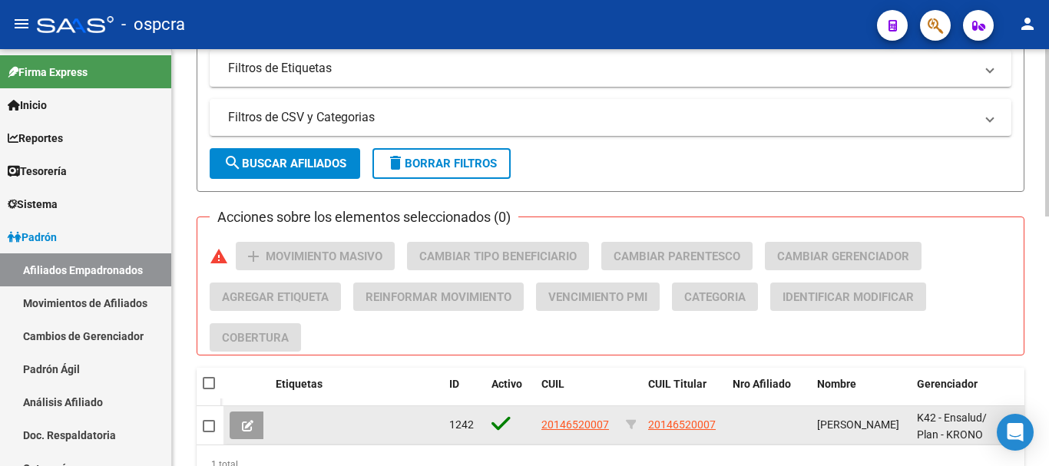
scroll to position [622, 0]
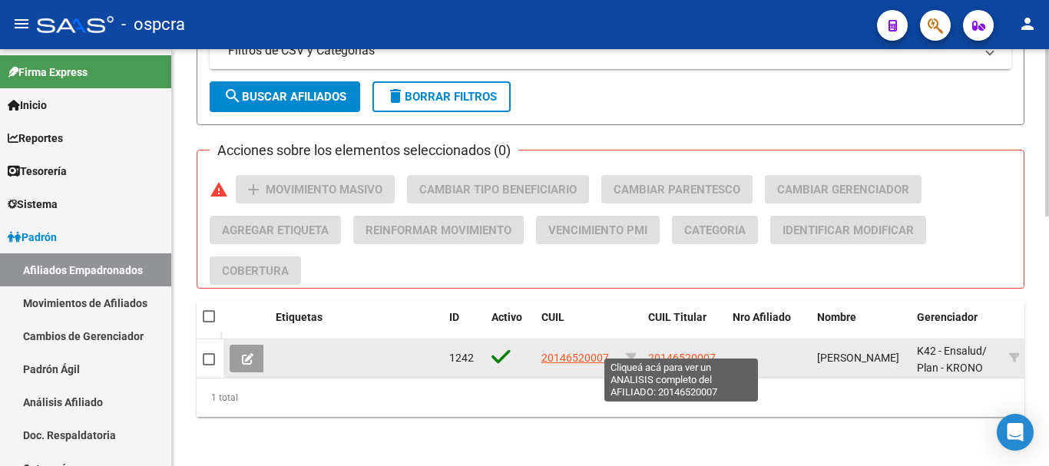
type input "VELIZ CAR"
click at [676, 352] on span "20146520007" at bounding box center [682, 358] width 68 height 12
type textarea "20146520007"
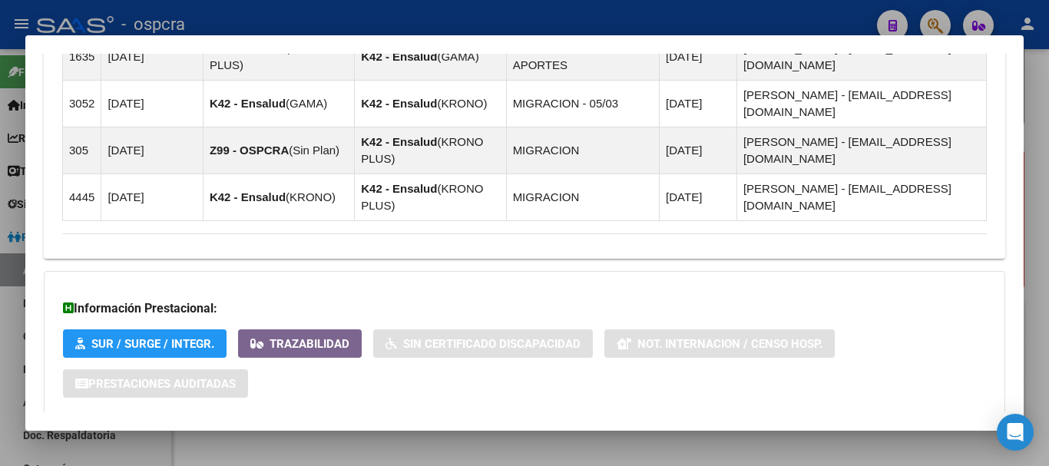
scroll to position [1033, 0]
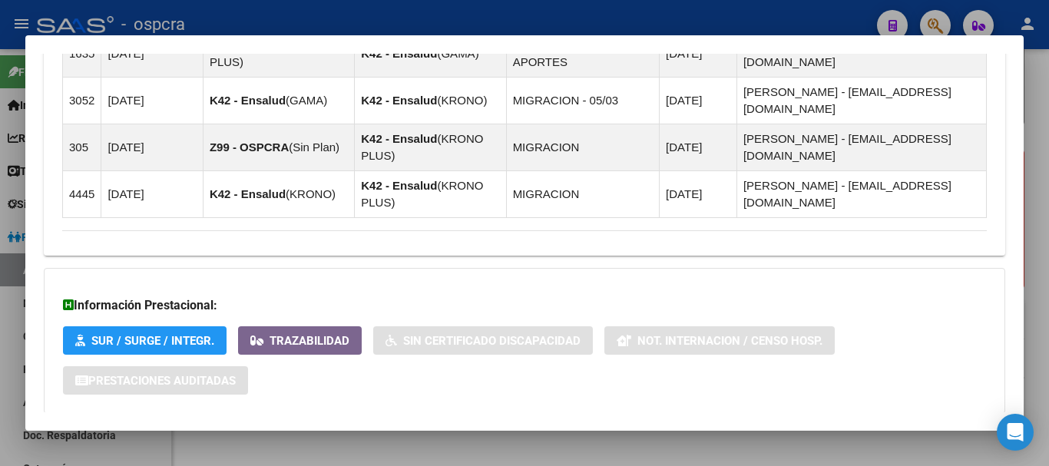
click at [661, 435] on mat-panel-title "Aportes y Contribuciones del Afiliado: 20146520007" at bounding box center [515, 444] width 906 height 18
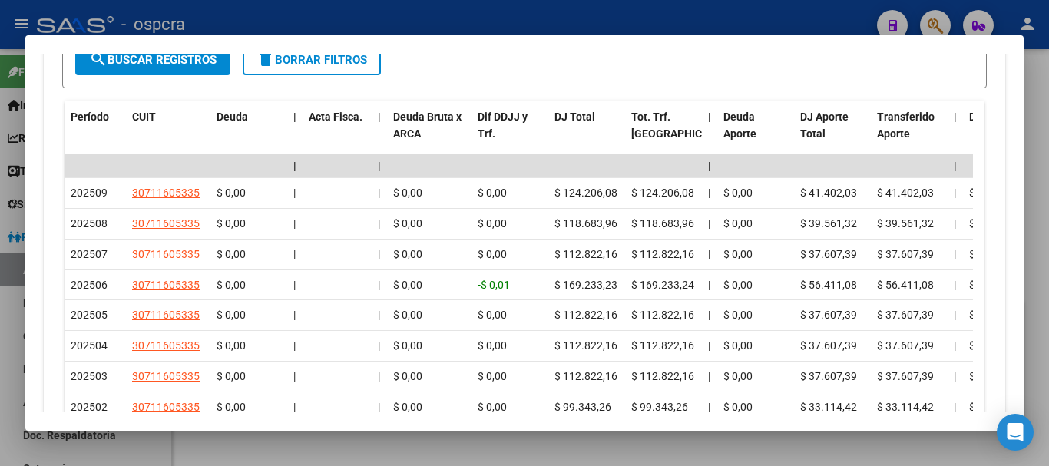
scroll to position [1792, 0]
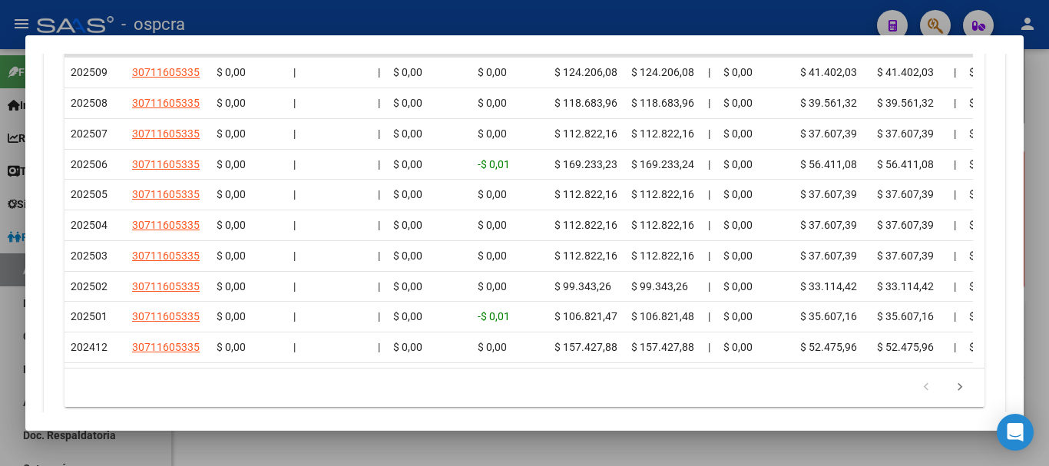
click at [0, 252] on div at bounding box center [524, 233] width 1049 height 466
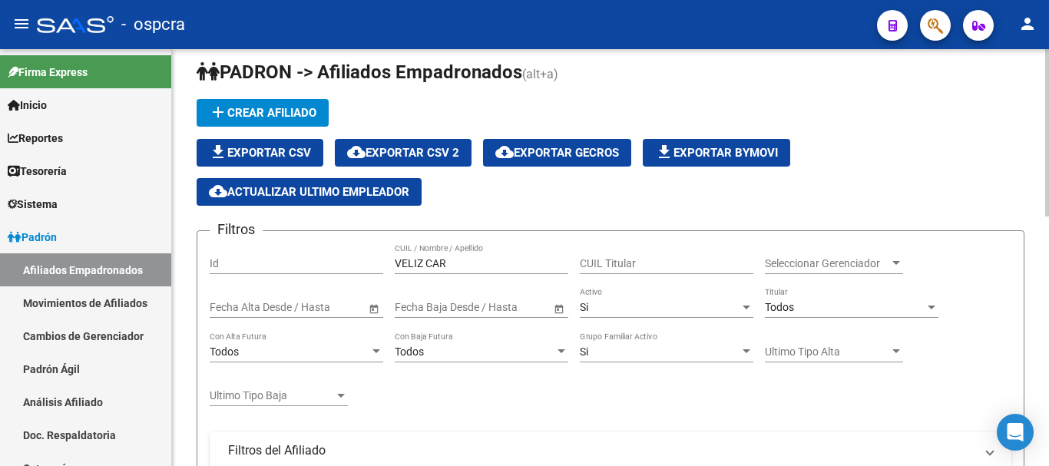
scroll to position [8, 0]
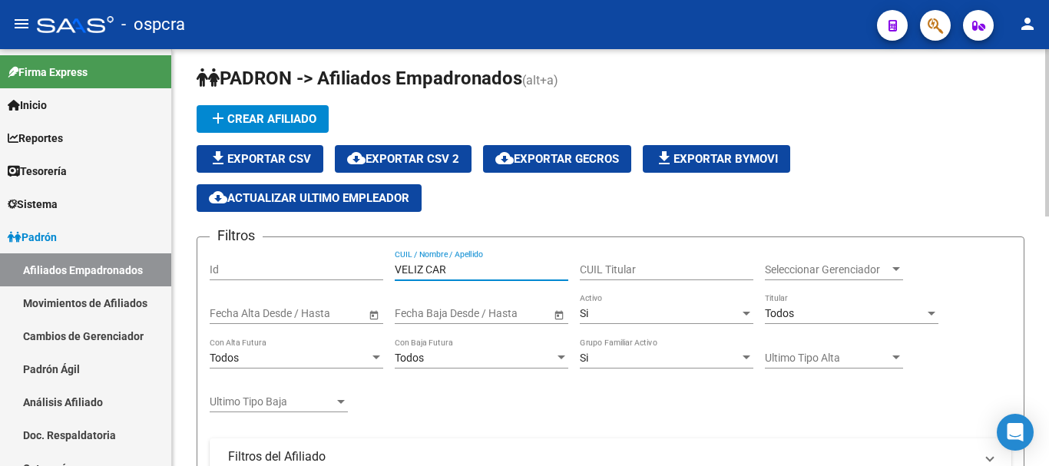
drag, startPoint x: 468, startPoint y: 267, endPoint x: 193, endPoint y: 250, distance: 274.7
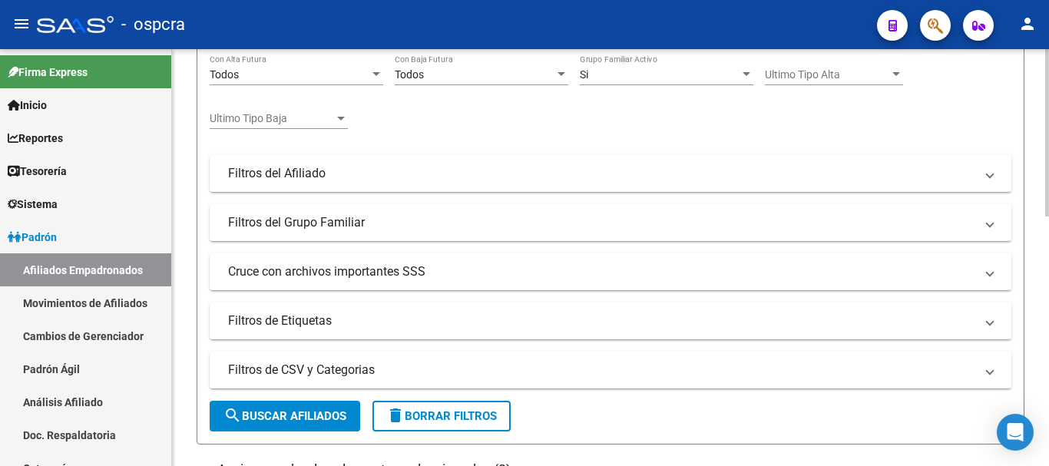
scroll to position [392, 0]
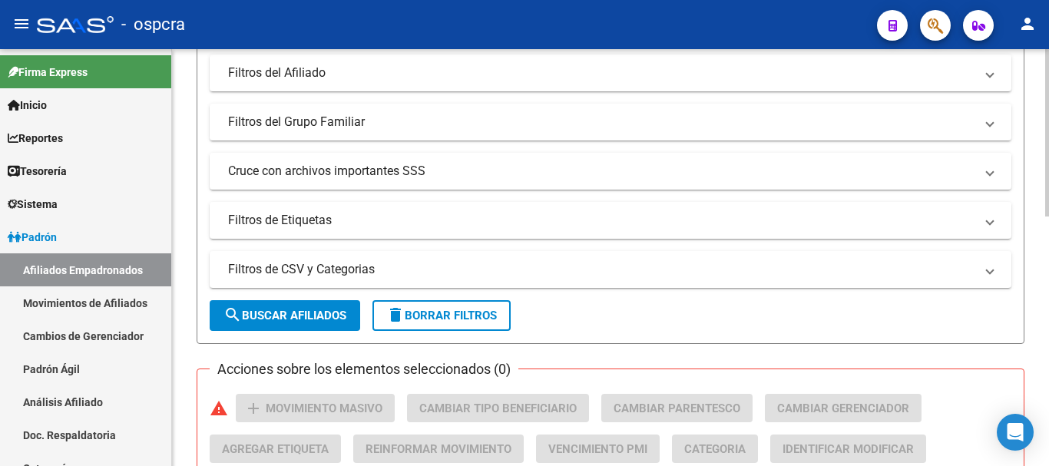
type input "[PERSON_NAME]"
click at [324, 297] on form "Filtros Id paolini CUIL / Nombre / Apellido CUIL Titular Seleccionar Gerenciado…" at bounding box center [611, 98] width 828 height 491
click at [305, 319] on span "search Buscar Afiliados" at bounding box center [284, 316] width 123 height 14
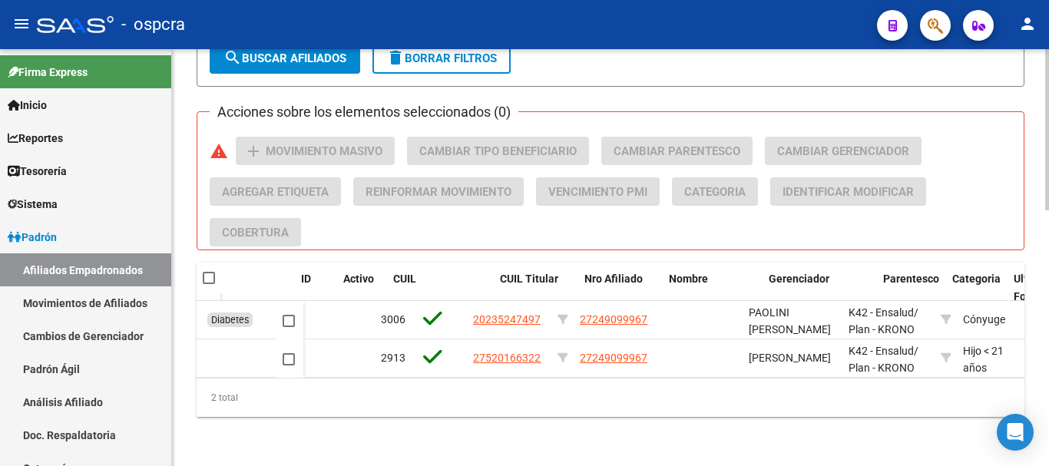
scroll to position [0, 0]
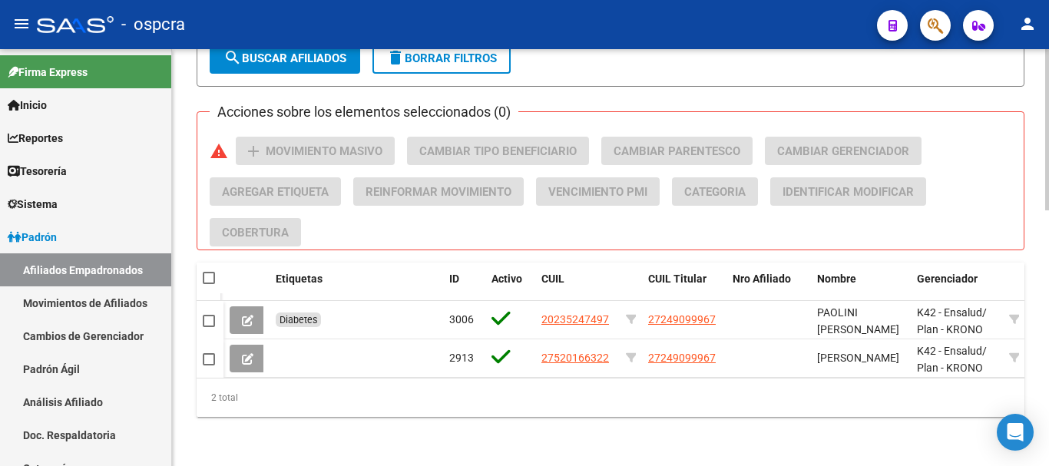
click at [823, 408] on div "2 total" at bounding box center [611, 398] width 828 height 38
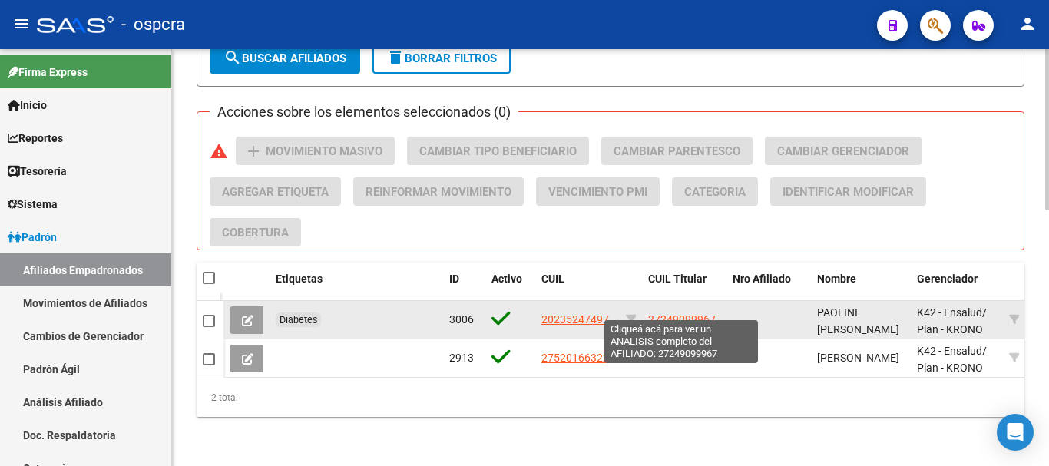
click at [676, 313] on span "27249099967" at bounding box center [682, 319] width 68 height 12
type textarea "27249099967"
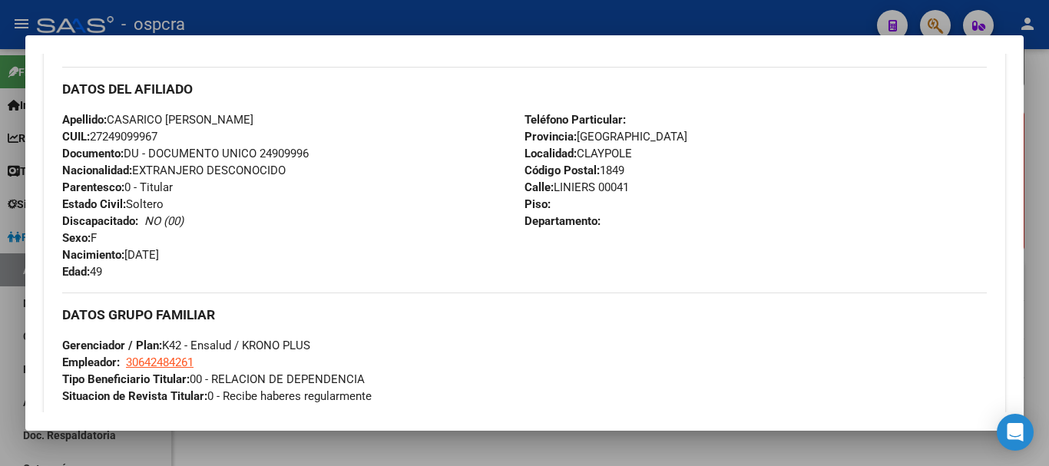
scroll to position [524, 0]
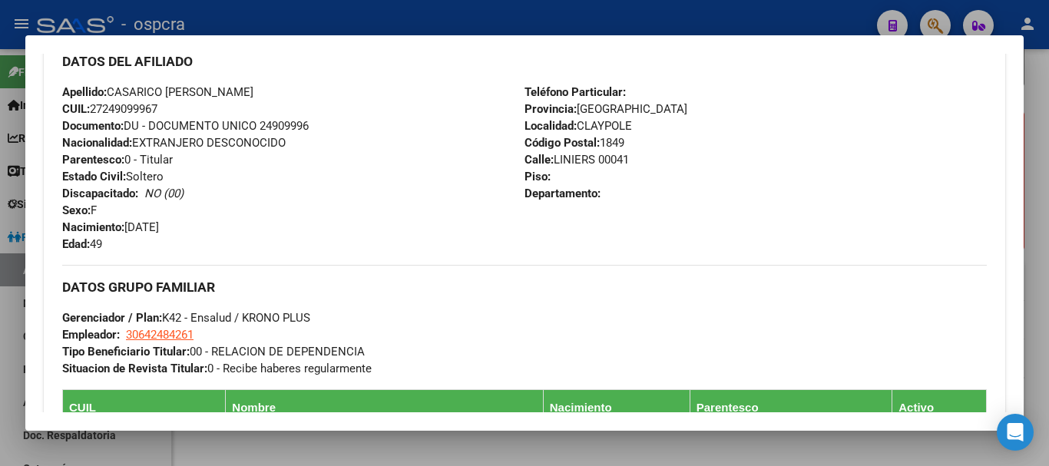
click at [1010, 379] on mat-dialog-content "Análisis Afiliado - CUIL: 27249099967 DATOS PADRÓN ÁGIL: CASARICO [PERSON_NAME]…" at bounding box center [524, 233] width 998 height 359
click at [1010, 393] on mat-dialog-content "Análisis Afiliado - CUIL: 27249099967 DATOS PADRÓN ÁGIL: CASARICO [PERSON_NAME]…" at bounding box center [524, 233] width 998 height 359
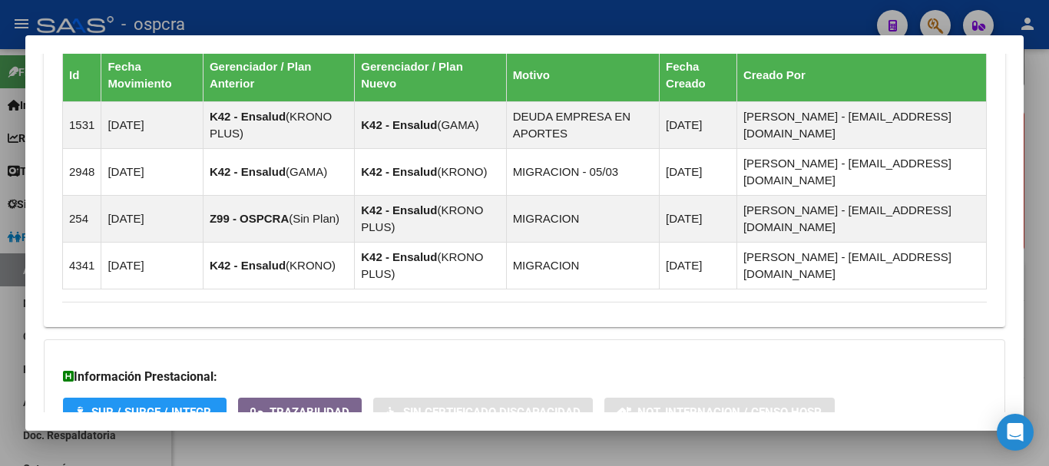
scroll to position [1122, 0]
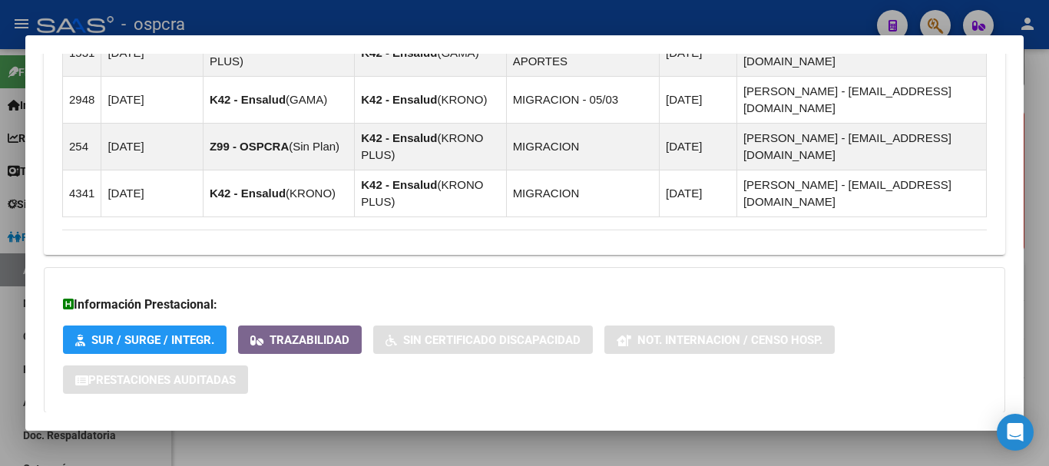
click at [609, 435] on mat-panel-title "Aportes y Contribuciones del Afiliado: 27249099967" at bounding box center [515, 444] width 906 height 18
click at [609, 441] on mat-panel-title "Aportes y Contribuciones del Afiliado: 27249099967" at bounding box center [515, 450] width 906 height 18
click at [850, 435] on mat-panel-title "Aportes y Contribuciones del Afiliado: 27249099967" at bounding box center [515, 444] width 906 height 18
click at [850, 441] on mat-panel-title "Aportes y Contribuciones del Afiliado: 27249099967" at bounding box center [515, 450] width 906 height 18
click at [958, 435] on span "Aportes y Contribuciones del Afiliado: 27249099967" at bounding box center [521, 444] width 918 height 18
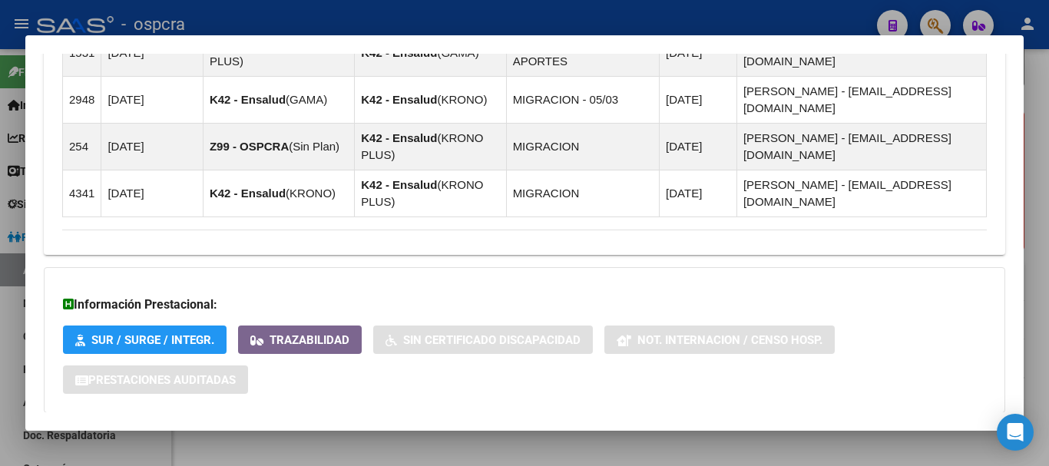
click at [958, 435] on span "Aportes y Contribuciones del Afiliado: 27249099967" at bounding box center [521, 444] width 918 height 18
click at [943, 435] on mat-panel-title "Aportes y Contribuciones del Afiliado: 27249099967" at bounding box center [515, 444] width 906 height 18
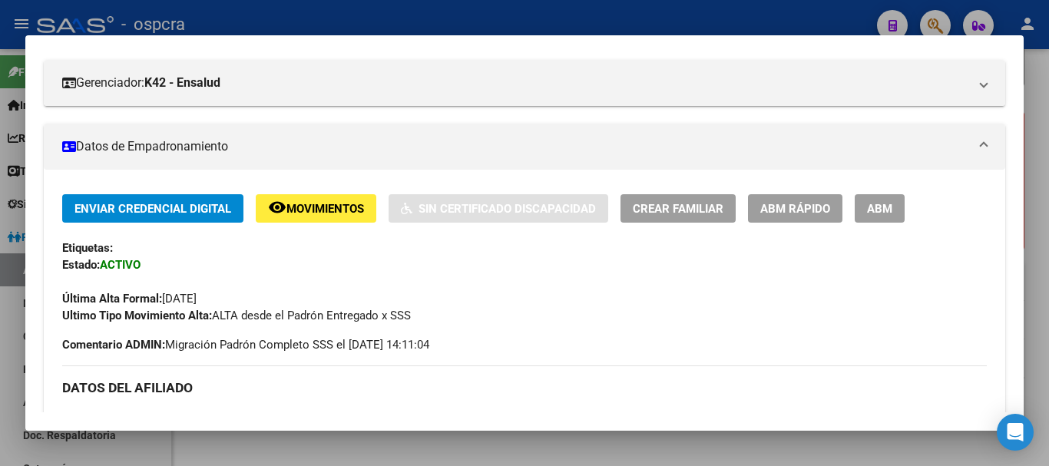
scroll to position [0, 0]
